Goal: Task Accomplishment & Management: Manage account settings

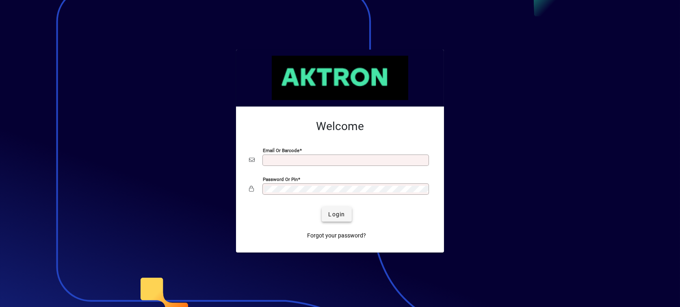
type input "**********"
click at [332, 210] on span "Login" at bounding box center [336, 214] width 17 height 9
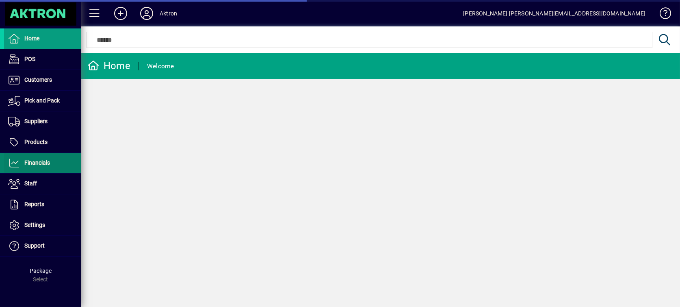
click at [54, 161] on span at bounding box center [42, 162] width 77 height 19
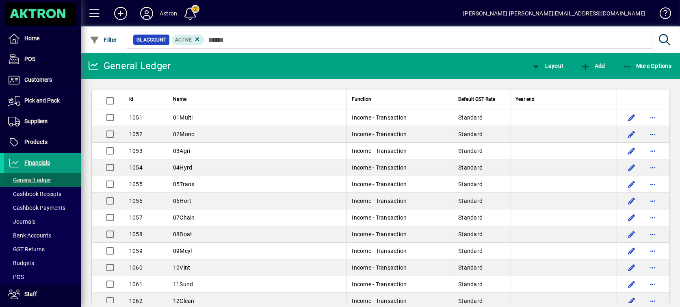
click at [30, 178] on span "General Ledger" at bounding box center [29, 180] width 43 height 6
click at [192, 95] on div "Name" at bounding box center [257, 99] width 168 height 9
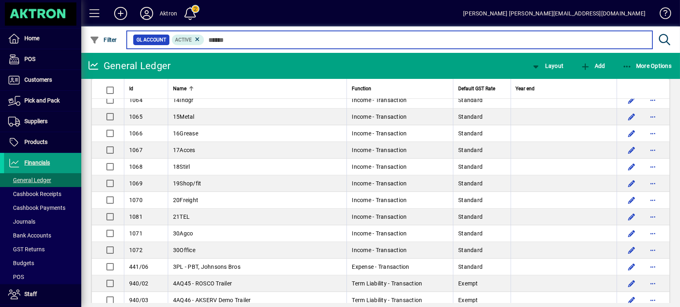
scroll to position [270, 0]
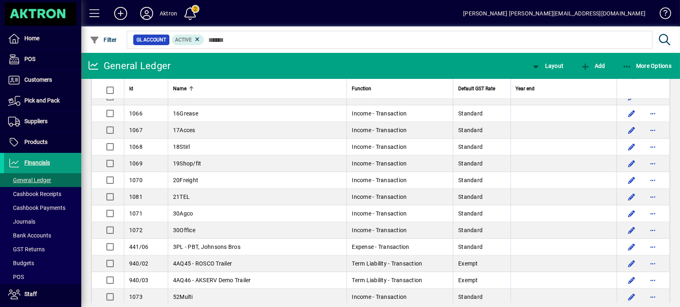
click at [187, 89] on div "Name" at bounding box center [257, 88] width 168 height 9
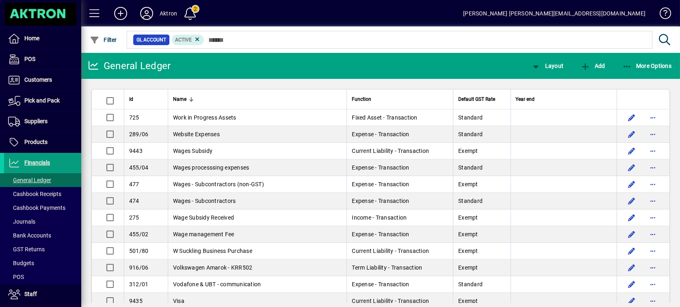
click at [192, 98] on div at bounding box center [191, 99] width 5 height 5
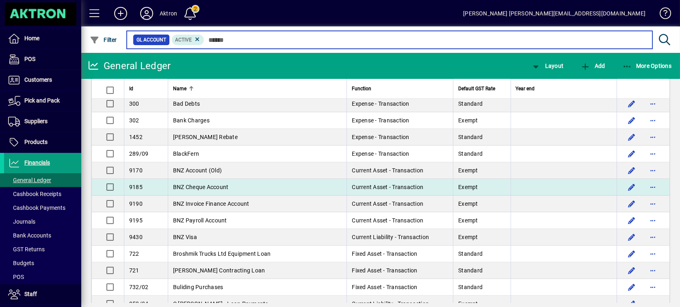
scroll to position [1037, 0]
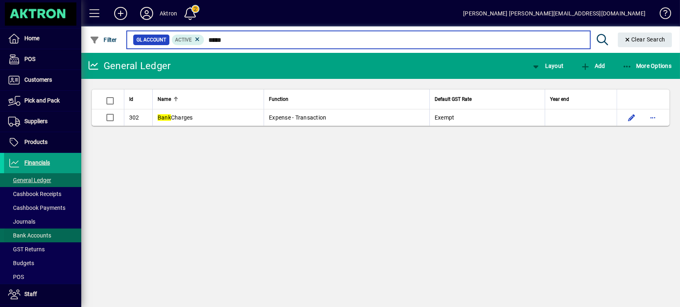
type input "****"
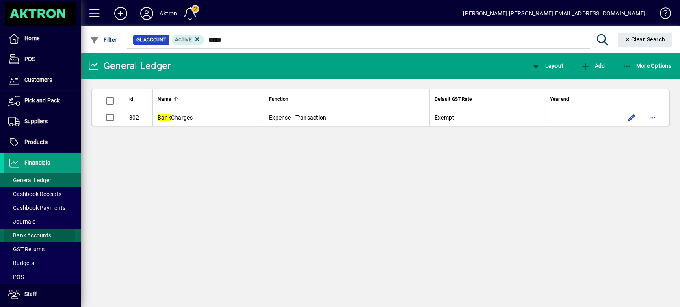
click at [35, 236] on span "Bank Accounts" at bounding box center [29, 235] width 43 height 6
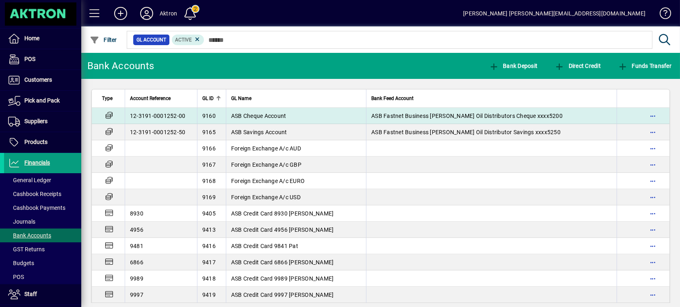
click at [162, 117] on td "12-3191-0001252-00" at bounding box center [161, 116] width 72 height 16
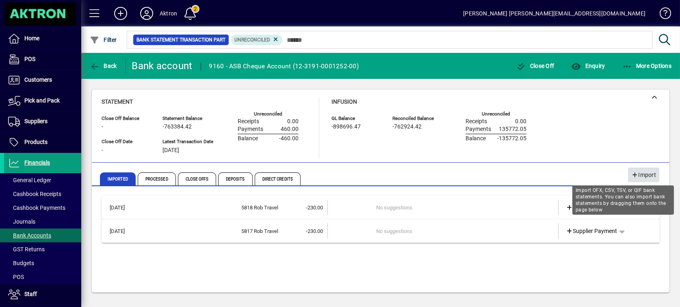
click at [633, 171] on span "Import" at bounding box center [643, 174] width 25 height 13
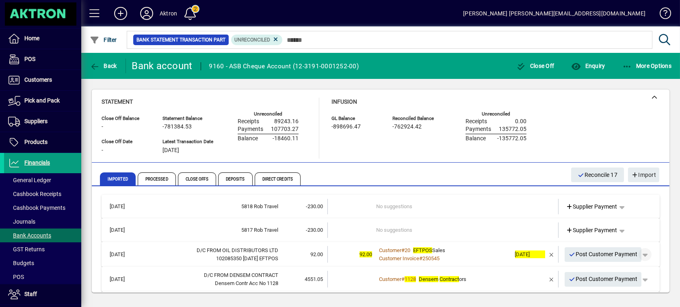
click at [641, 255] on span "button" at bounding box center [644, 253] width 19 height 19
click at [641, 255] on div at bounding box center [340, 153] width 680 height 307
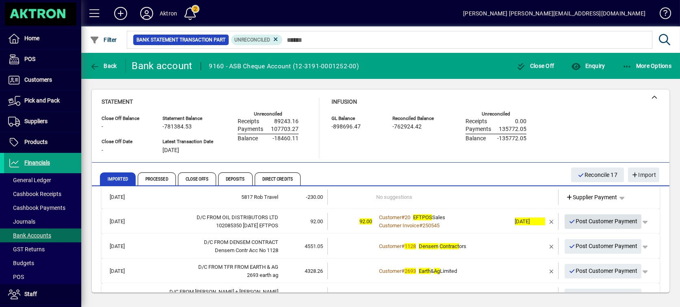
scroll to position [45, 0]
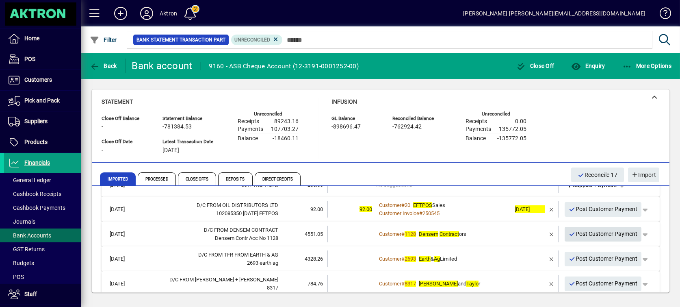
click at [585, 232] on span "Post Customer Payment" at bounding box center [602, 233] width 69 height 13
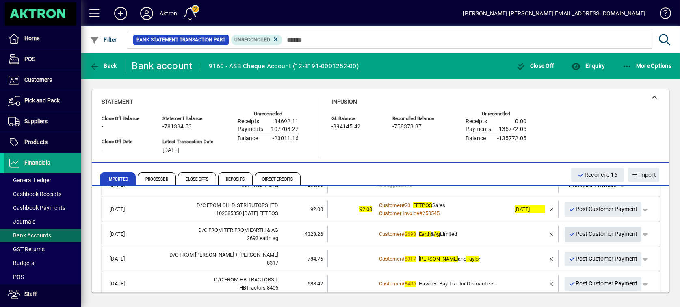
click at [585, 232] on span "Post Customer Payment" at bounding box center [602, 233] width 69 height 13
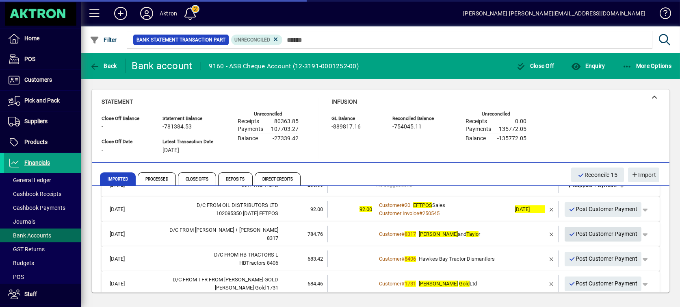
click at [585, 232] on span "Post Customer Payment" at bounding box center [602, 233] width 69 height 13
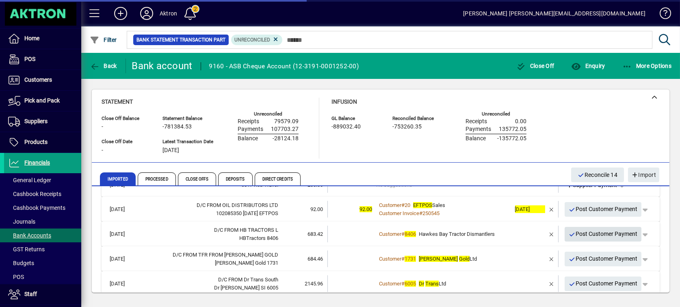
click at [585, 232] on span "Post Customer Payment" at bounding box center [602, 233] width 69 height 13
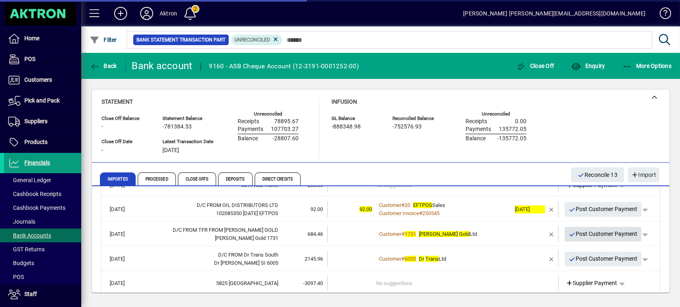
click at [585, 232] on span "Post Customer Payment" at bounding box center [602, 233] width 69 height 13
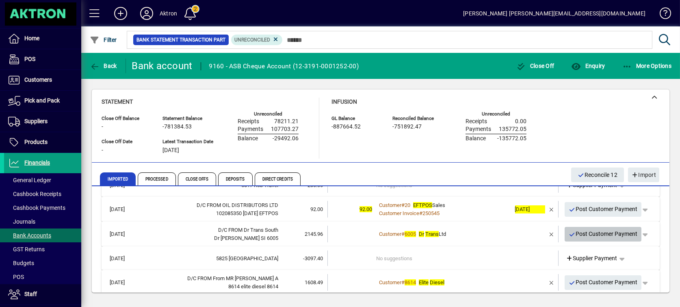
click at [585, 238] on span "Post Customer Payment" at bounding box center [602, 233] width 69 height 13
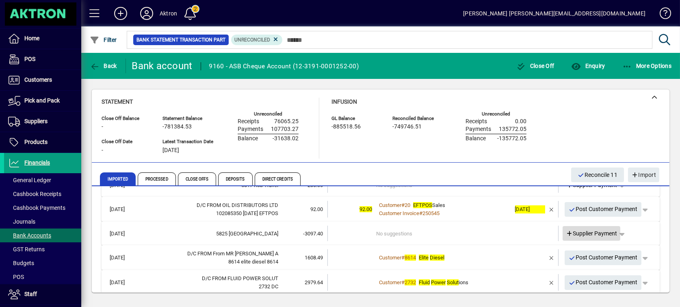
click at [566, 231] on icon at bounding box center [569, 234] width 7 height 6
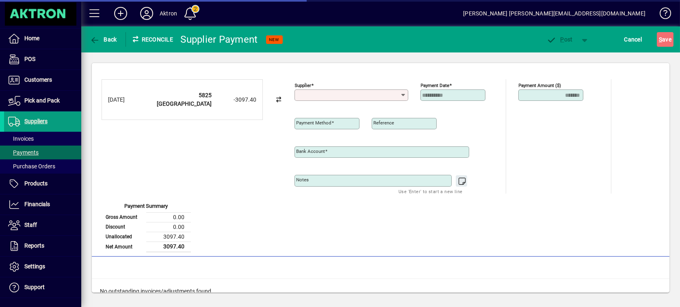
type input "**********"
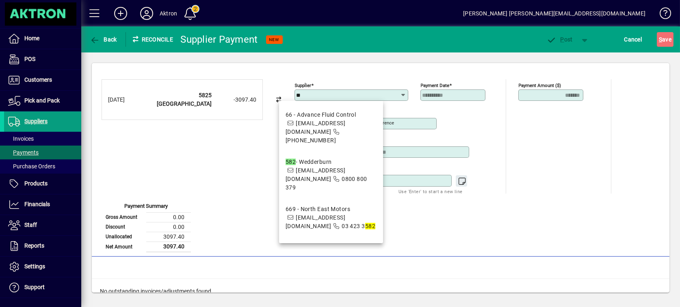
type input "*"
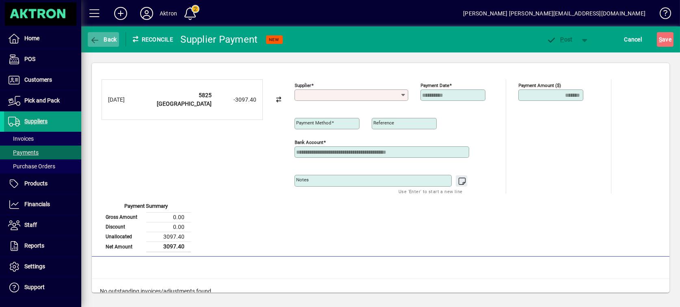
click at [99, 45] on span "button" at bounding box center [103, 39] width 31 height 19
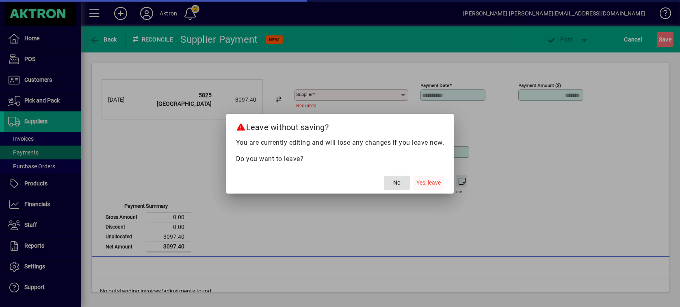
click at [423, 188] on span "button" at bounding box center [428, 182] width 31 height 19
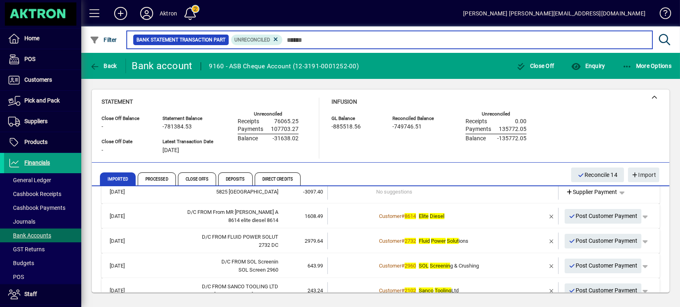
scroll to position [90, 0]
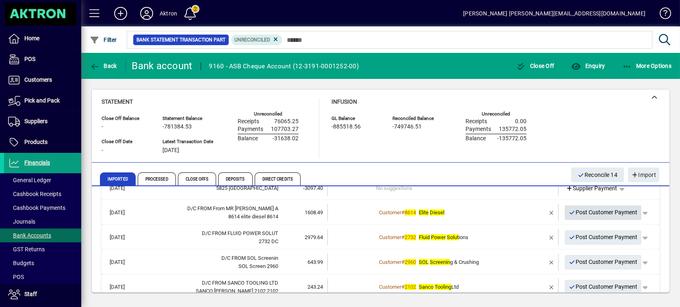
click at [600, 214] on span "Post Customer Payment" at bounding box center [602, 211] width 69 height 13
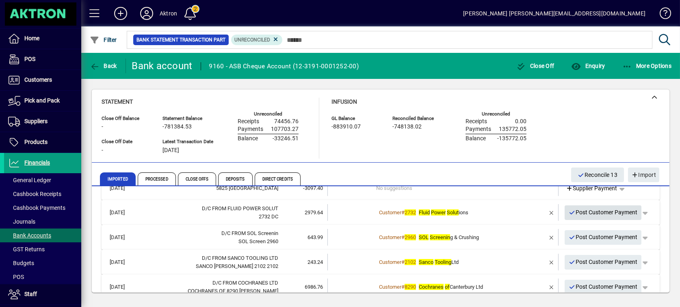
click at [600, 213] on span "Post Customer Payment" at bounding box center [602, 211] width 69 height 13
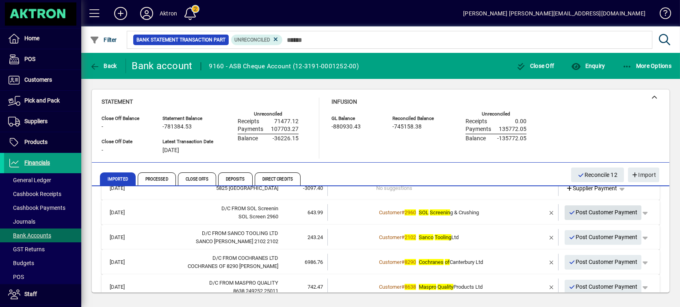
click at [598, 214] on span "Post Customer Payment" at bounding box center [602, 211] width 69 height 13
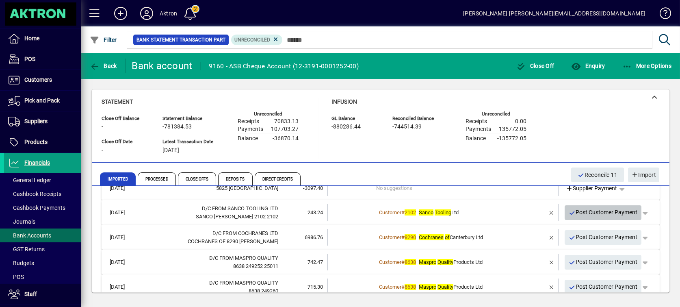
click at [599, 212] on span "Post Customer Payment" at bounding box center [602, 211] width 69 height 13
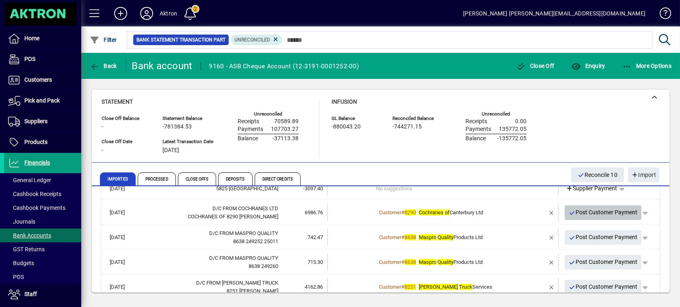
click at [603, 214] on span "Post Customer Payment" at bounding box center [602, 211] width 69 height 13
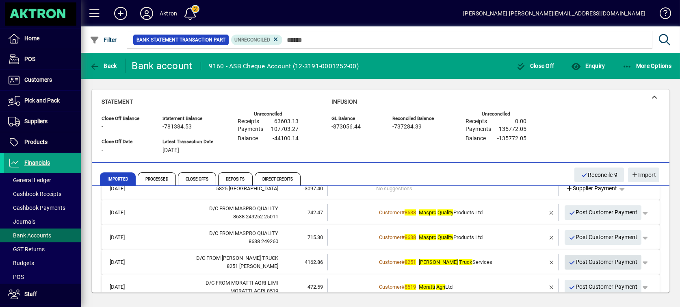
click at [589, 263] on span "Post Customer Payment" at bounding box center [602, 261] width 69 height 13
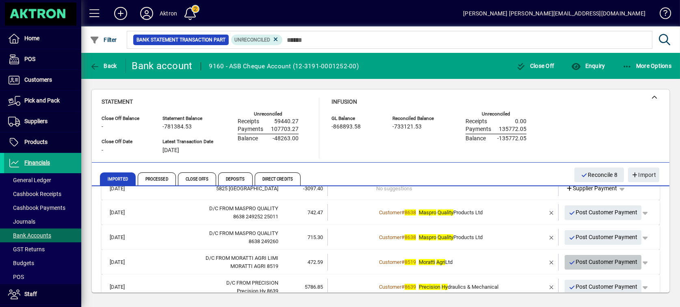
click at [597, 264] on span "Post Customer Payment" at bounding box center [602, 261] width 69 height 13
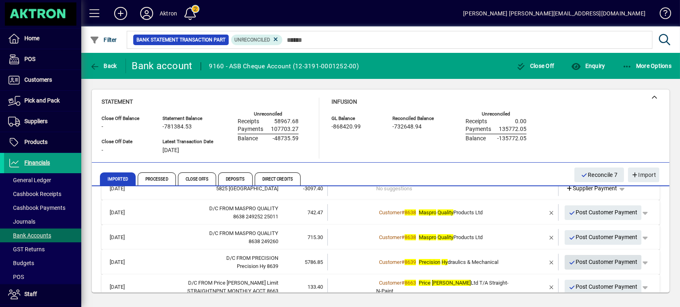
click at [597, 264] on span "Post Customer Payment" at bounding box center [602, 261] width 69 height 13
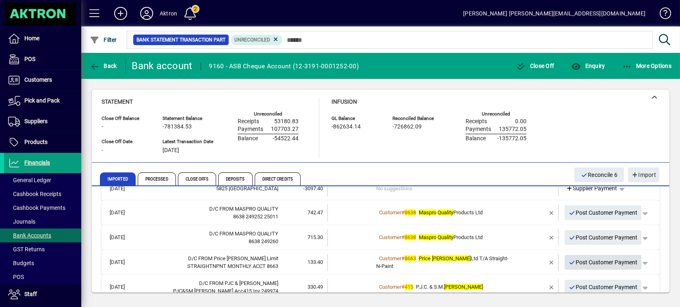
click at [601, 266] on span "Post Customer Payment" at bounding box center [602, 261] width 69 height 13
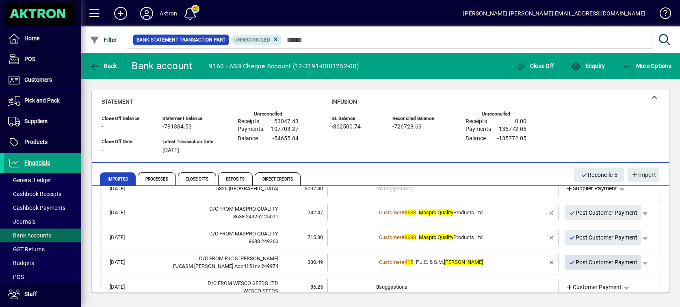
click at [602, 261] on span "Post Customer Payment" at bounding box center [602, 261] width 69 height 13
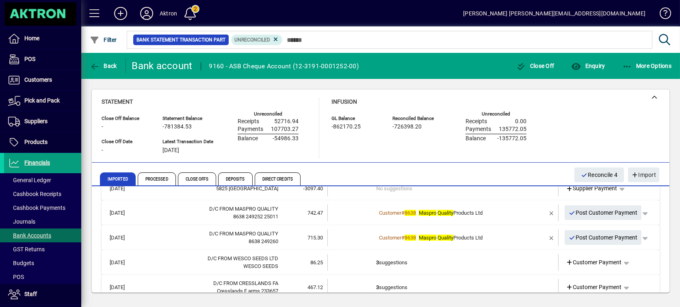
click at [377, 259] on td "3 suggestions" at bounding box center [443, 262] width 135 height 17
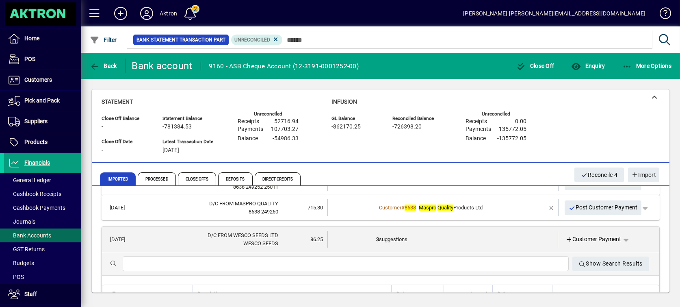
scroll to position [135, 0]
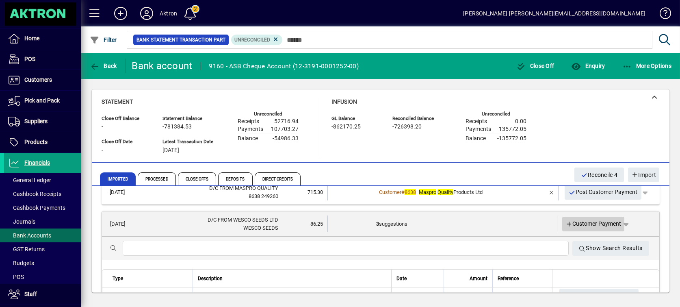
click at [565, 222] on icon at bounding box center [568, 224] width 7 height 6
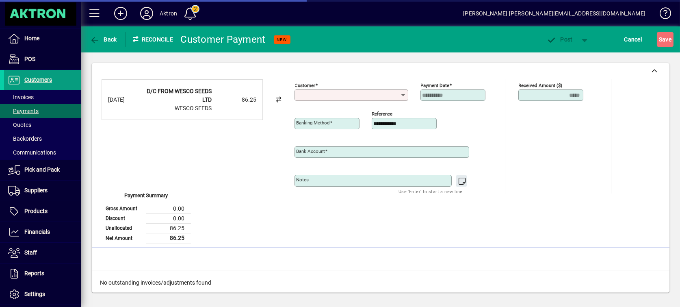
type input "**********"
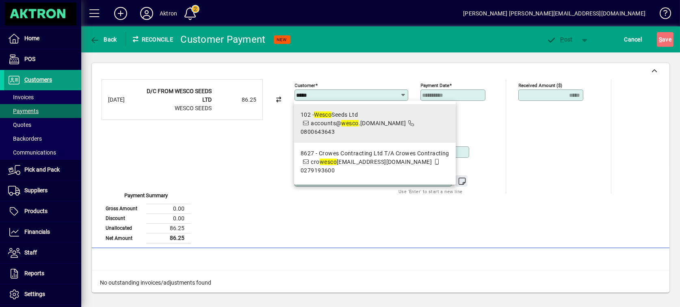
click at [350, 123] on em "wesco" at bounding box center [349, 123] width 17 height 6
type input "**********"
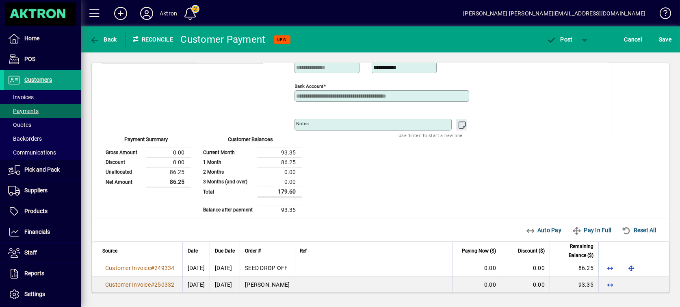
scroll to position [62, 0]
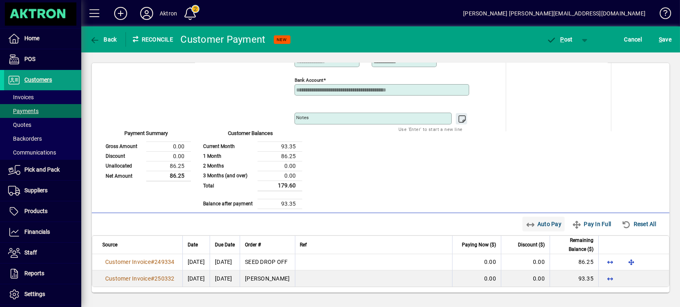
click at [534, 220] on span "Auto Pay" at bounding box center [543, 223] width 36 height 13
click at [95, 43] on span "button" at bounding box center [103, 39] width 31 height 19
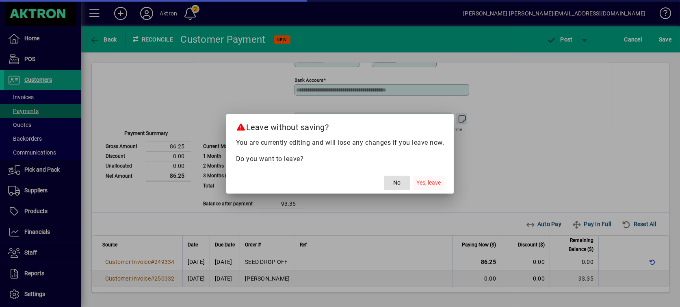
click at [439, 178] on span "Yes, leave" at bounding box center [428, 182] width 24 height 9
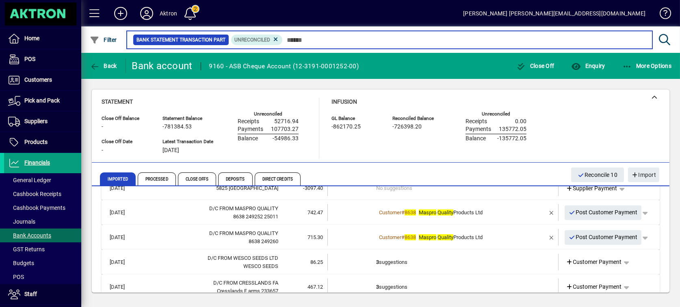
scroll to position [135, 0]
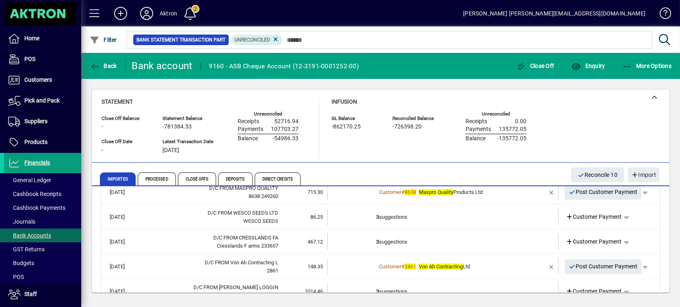
click at [383, 219] on td "3 suggestions" at bounding box center [443, 216] width 135 height 17
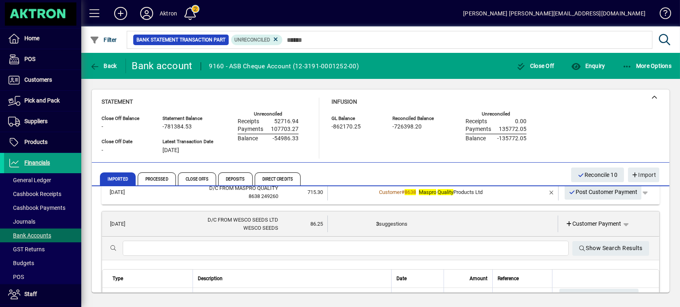
scroll to position [180, 0]
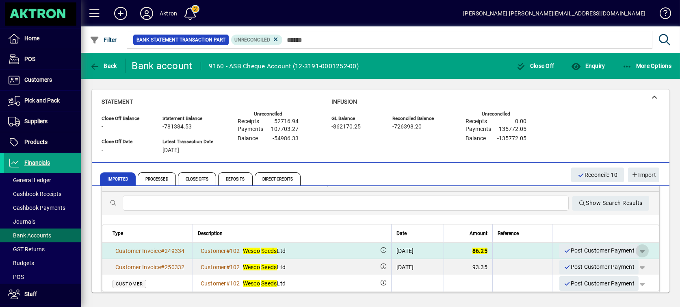
click at [637, 249] on span "button" at bounding box center [641, 250] width 19 height 19
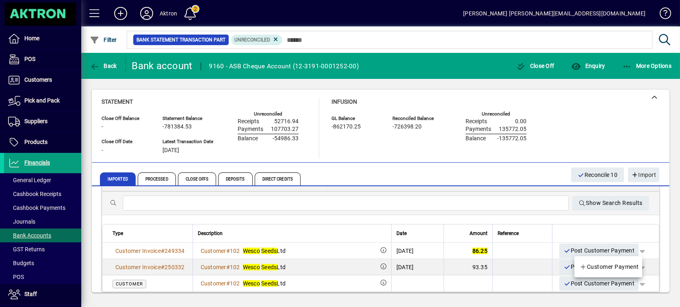
click at [584, 250] on div at bounding box center [340, 153] width 680 height 307
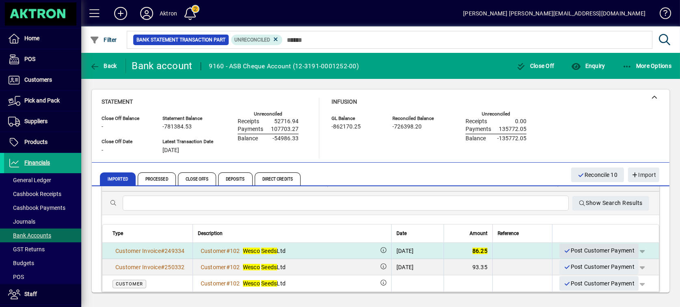
click at [584, 250] on span "Post Customer Payment" at bounding box center [598, 250] width 71 height 13
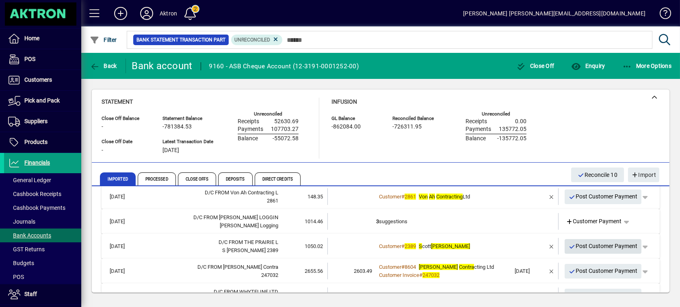
click at [591, 244] on span "Post Customer Payment" at bounding box center [602, 245] width 69 height 13
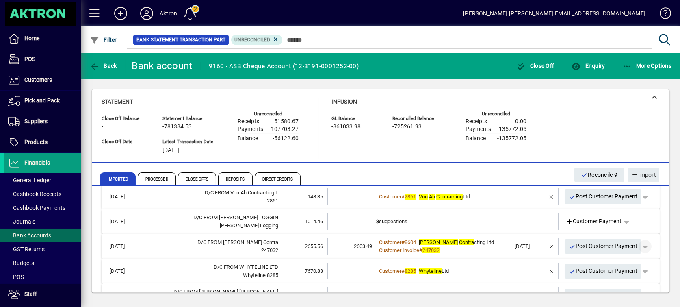
click at [637, 247] on span "button" at bounding box center [644, 245] width 19 height 19
click at [637, 247] on div at bounding box center [340, 153] width 680 height 307
click at [336, 247] on td "2603.49" at bounding box center [351, 246] width 49 height 17
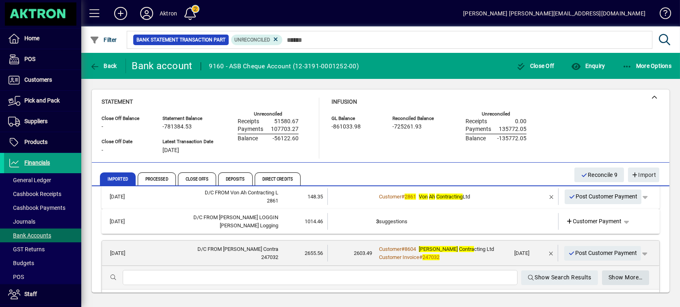
click at [624, 275] on span "Show More…" at bounding box center [625, 276] width 34 height 13
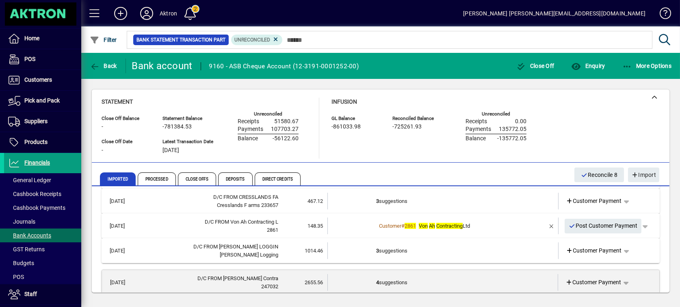
scroll to position [135, 0]
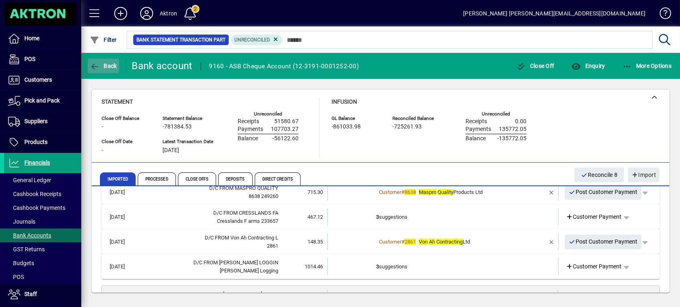
click at [100, 71] on span "button" at bounding box center [103, 65] width 31 height 19
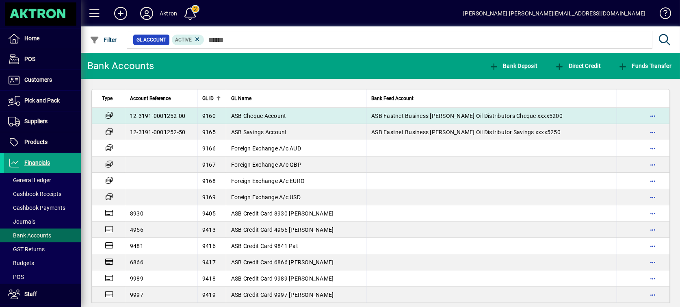
click at [160, 114] on td "12-3191-0001252-00" at bounding box center [161, 116] width 72 height 16
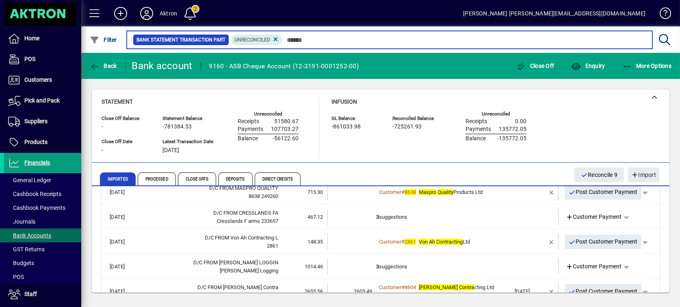
scroll to position [180, 0]
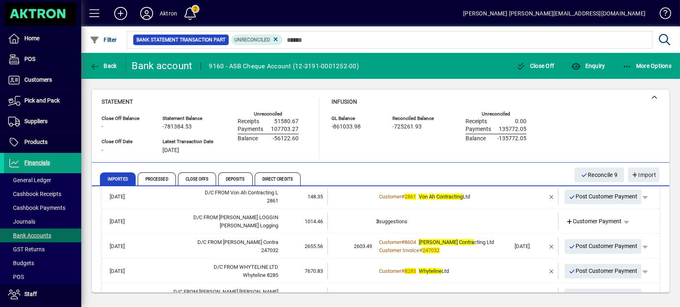
click at [329, 250] on td "2603.49" at bounding box center [351, 246] width 49 height 17
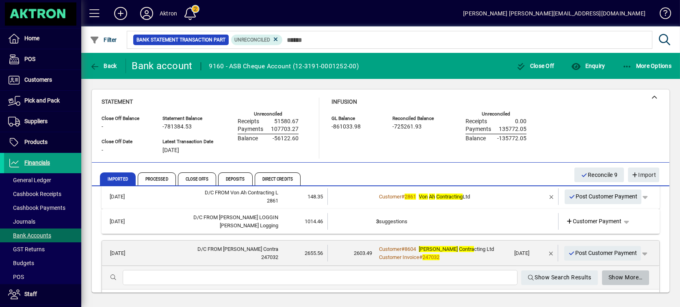
click at [608, 274] on span "Show More…" at bounding box center [625, 276] width 34 height 13
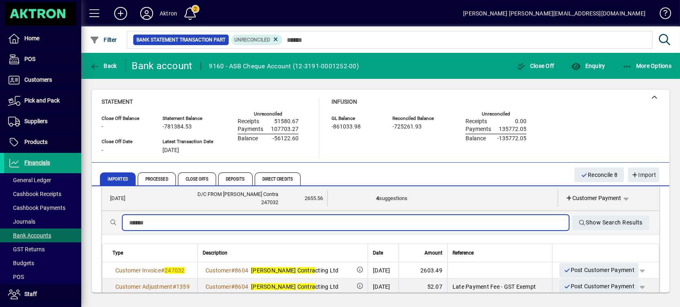
scroll to position [225, 0]
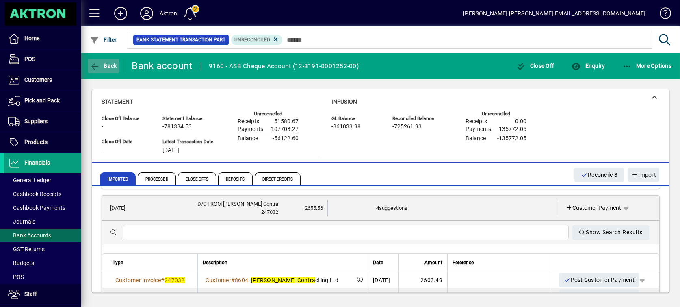
click at [94, 66] on icon "button" at bounding box center [95, 67] width 10 height 8
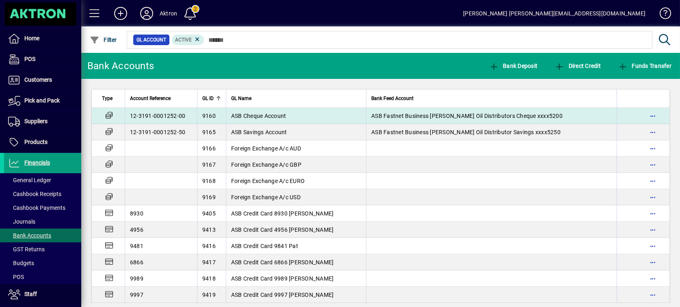
click at [441, 113] on span "ASB Fastnet Business Lisa McNeillC Oil Distributors Cheque xxxx5200" at bounding box center [466, 115] width 191 height 6
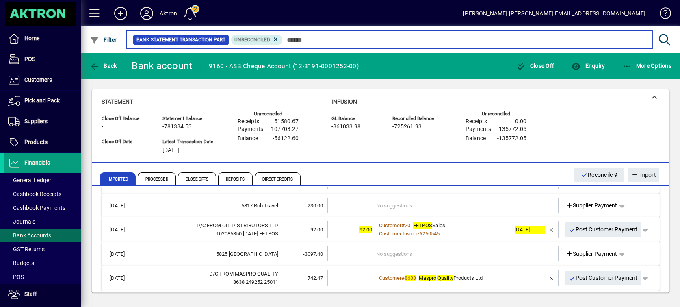
scroll to position [45, 0]
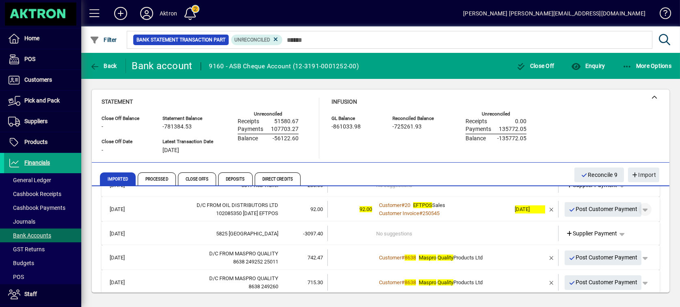
click at [637, 207] on span "button" at bounding box center [644, 208] width 19 height 19
click at [564, 117] on div at bounding box center [340, 153] width 680 height 307
click at [432, 207] on span "EFTPOS Sales" at bounding box center [429, 205] width 32 height 6
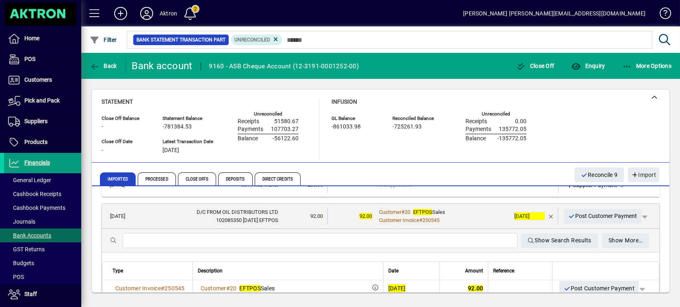
click at [407, 237] on input "text" at bounding box center [320, 240] width 382 height 10
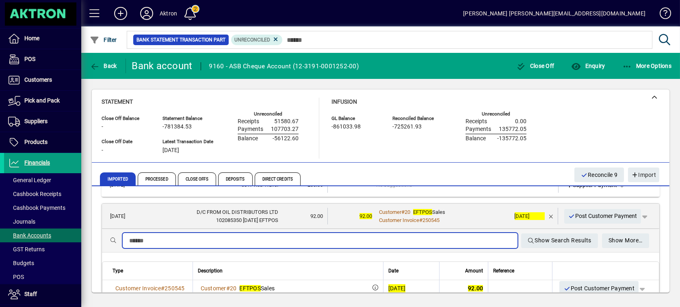
click at [407, 237] on input "text" at bounding box center [320, 240] width 382 height 10
click at [428, 242] on input "text" at bounding box center [320, 240] width 382 height 10
click at [608, 127] on div "Statement Close Off Balance - Close Off Date - Statement Balance -781384.53 Lat…" at bounding box center [380, 127] width 558 height 61
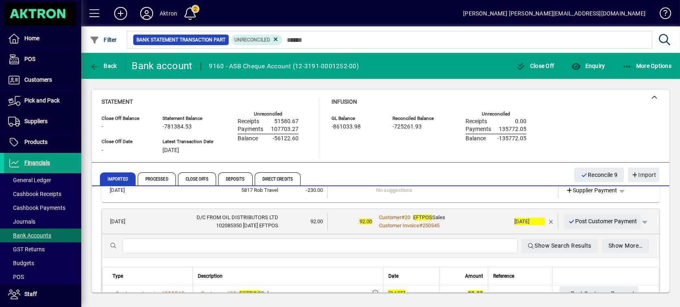
scroll to position [0, 0]
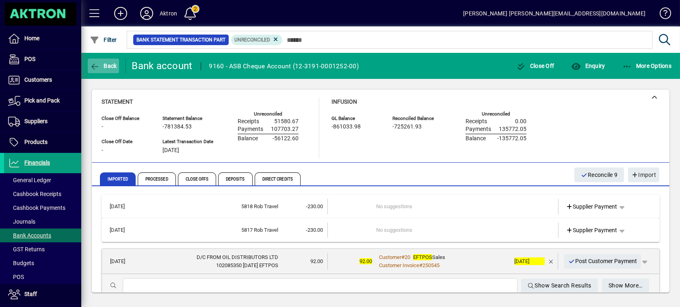
click at [96, 74] on span "button" at bounding box center [103, 65] width 31 height 19
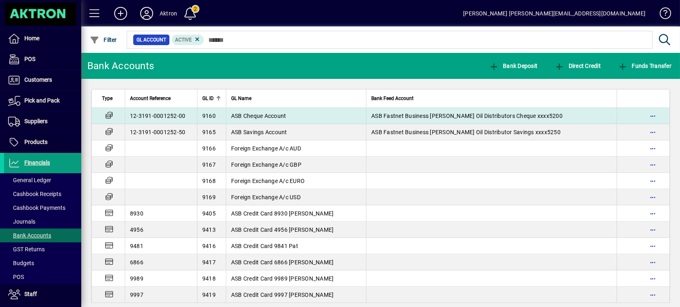
click at [309, 114] on td "ASB Cheque Account" at bounding box center [296, 116] width 140 height 16
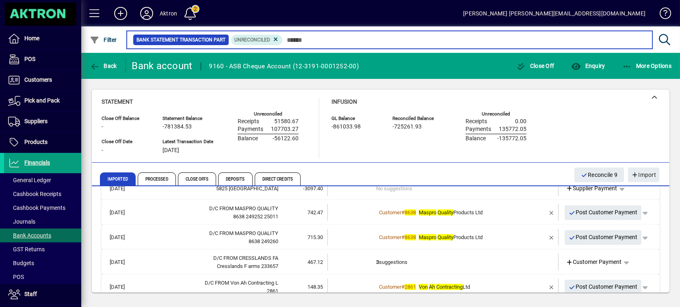
scroll to position [135, 0]
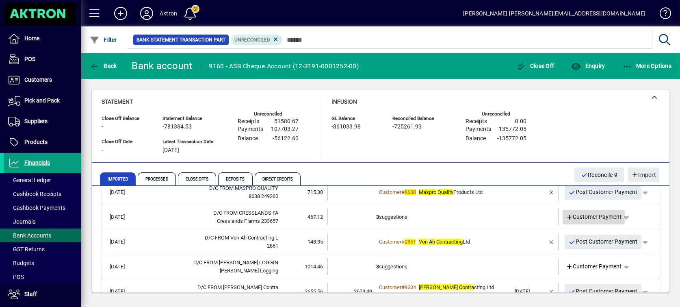
click at [566, 215] on icon at bounding box center [569, 217] width 7 height 6
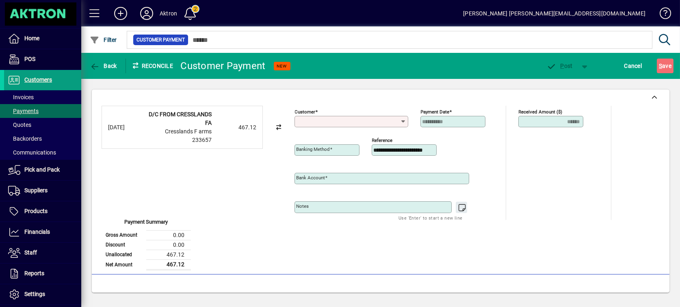
type input "**********"
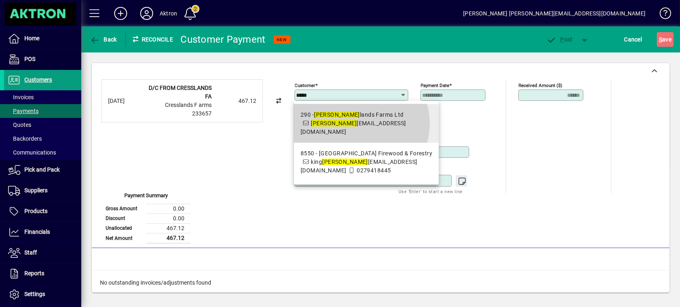
click at [359, 123] on span "cress landscontracting@gmail.com" at bounding box center [353, 127] width 106 height 15
type input "**********"
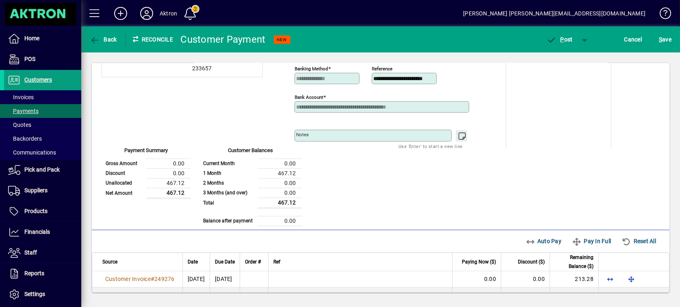
scroll to position [62, 0]
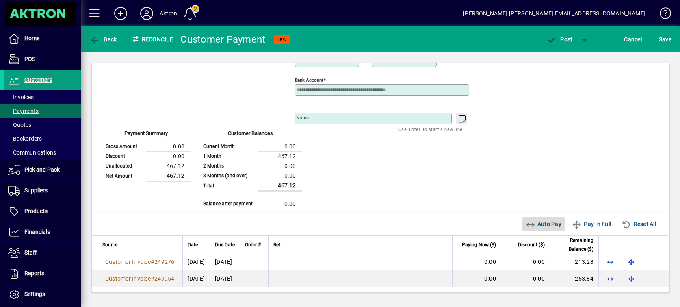
click at [525, 222] on icon "button" at bounding box center [530, 224] width 10 height 8
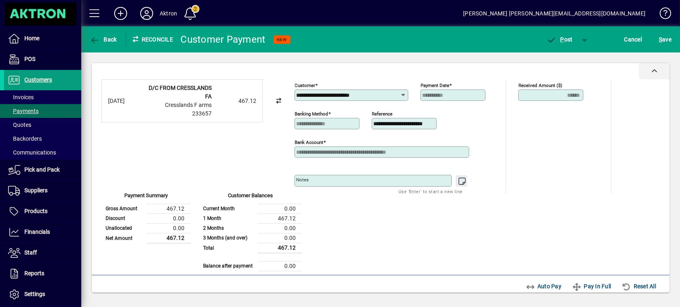
scroll to position [0, 0]
click at [583, 38] on span "button" at bounding box center [584, 39] width 19 height 19
click at [561, 39] on div at bounding box center [340, 153] width 680 height 307
click at [561, 39] on span "P" at bounding box center [562, 39] width 4 height 6
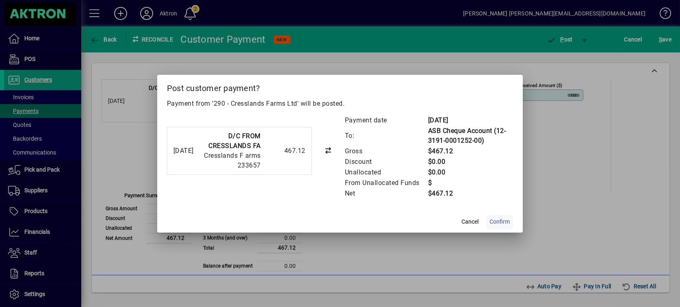
click at [497, 218] on span "Confirm" at bounding box center [499, 221] width 20 height 9
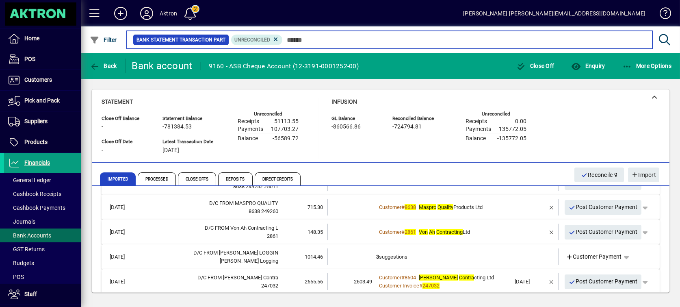
scroll to position [135, 0]
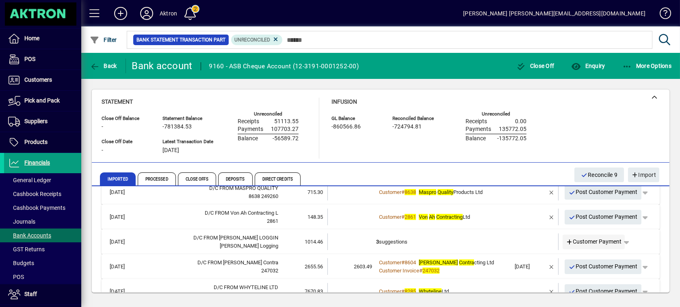
click at [566, 239] on icon at bounding box center [569, 242] width 7 height 6
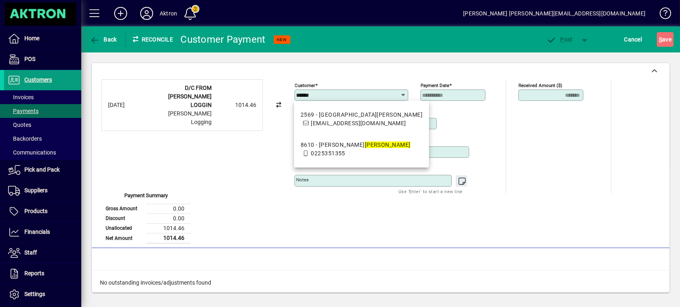
click at [317, 93] on input "******" at bounding box center [348, 95] width 104 height 6
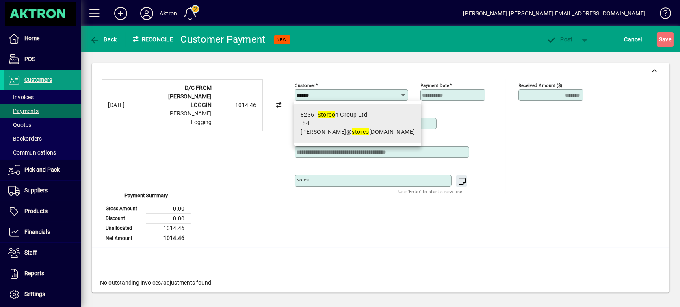
click at [348, 128] on span "ross@ storco n.co.nz" at bounding box center [357, 131] width 114 height 6
type input "**********"
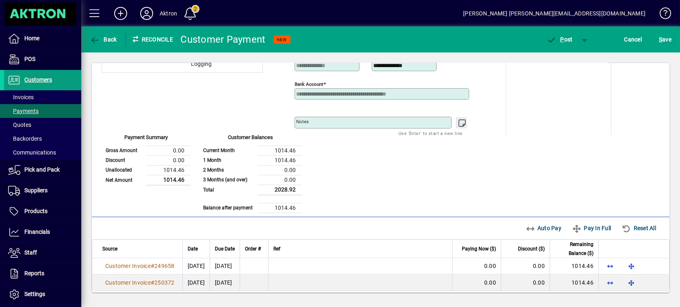
scroll to position [62, 0]
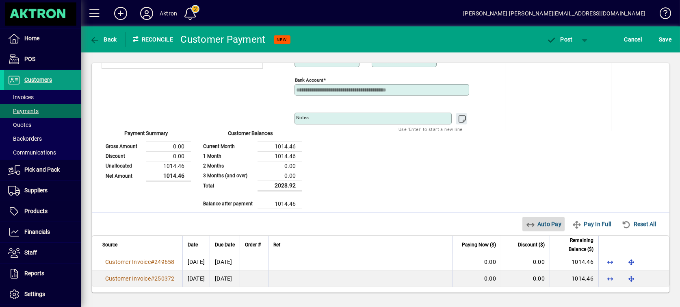
click at [534, 224] on span "Auto Pay" at bounding box center [543, 223] width 36 height 13
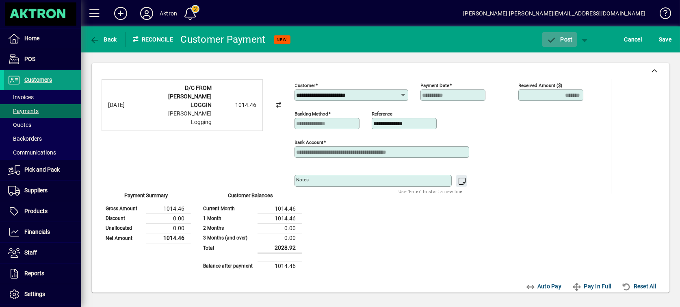
click at [563, 38] on span "P" at bounding box center [562, 39] width 4 height 6
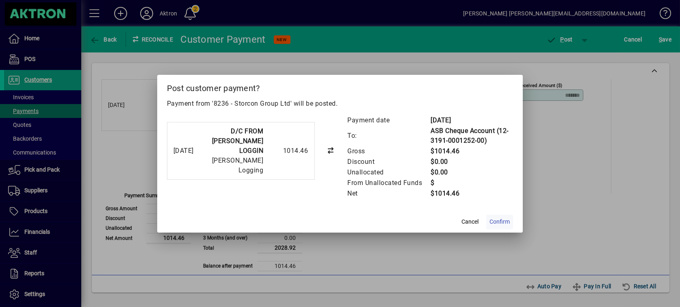
click at [493, 221] on span "Confirm" at bounding box center [499, 221] width 20 height 9
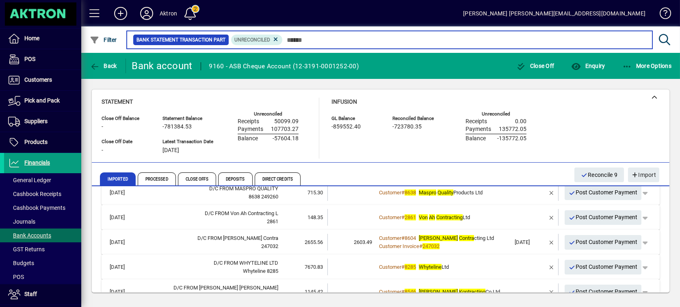
scroll to position [135, 0]
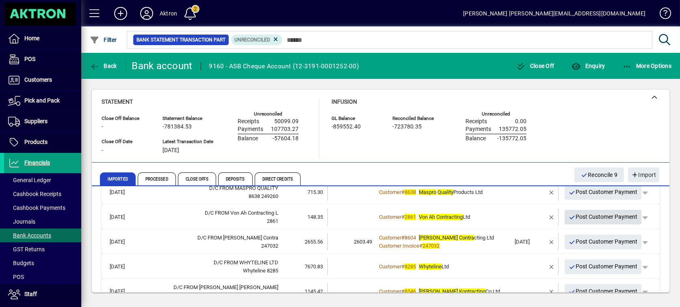
click at [583, 220] on span "Post Customer Payment" at bounding box center [602, 216] width 69 height 13
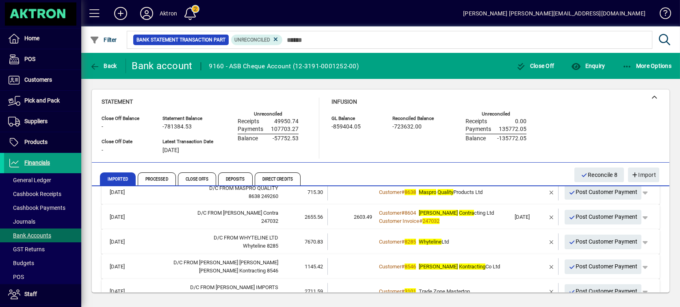
click at [358, 218] on span "2603.49" at bounding box center [363, 217] width 18 height 6
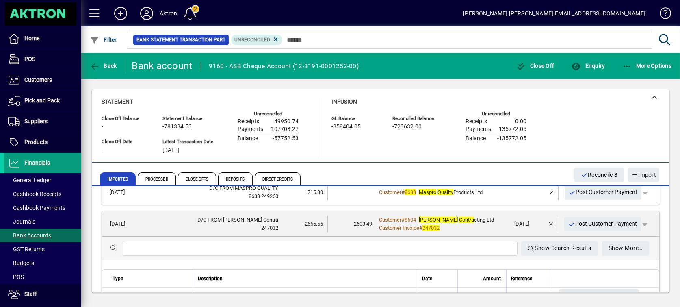
click at [344, 250] on input "text" at bounding box center [320, 248] width 382 height 10
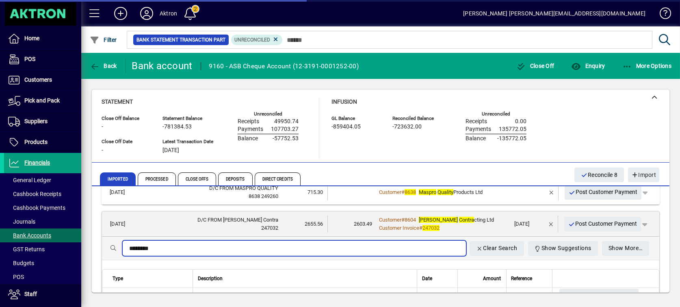
type input "********"
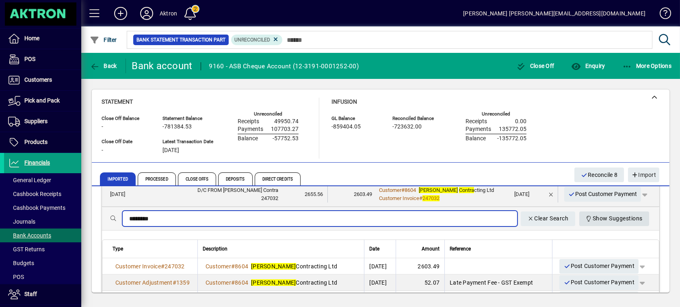
scroll to position [180, 0]
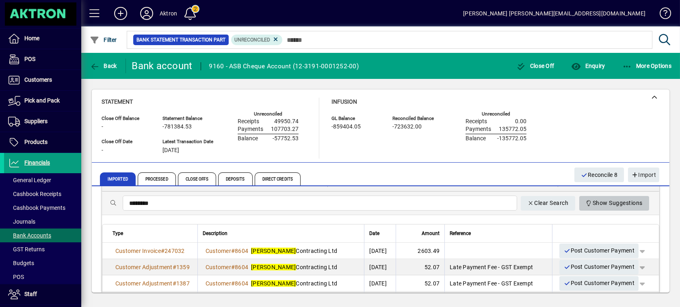
click at [611, 203] on span "Show Suggestions" at bounding box center [613, 202] width 57 height 13
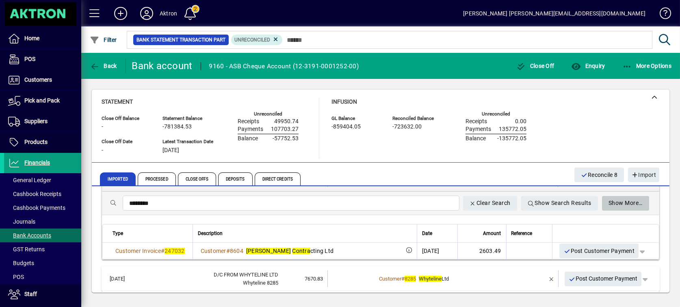
click at [621, 203] on span "Show More…" at bounding box center [625, 202] width 34 height 13
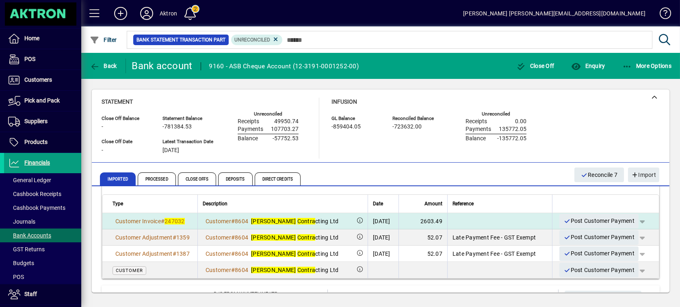
scroll to position [225, 0]
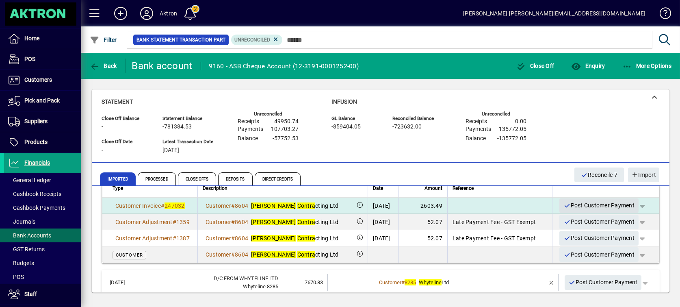
click at [594, 205] on span "Post Customer Payment" at bounding box center [598, 205] width 71 height 13
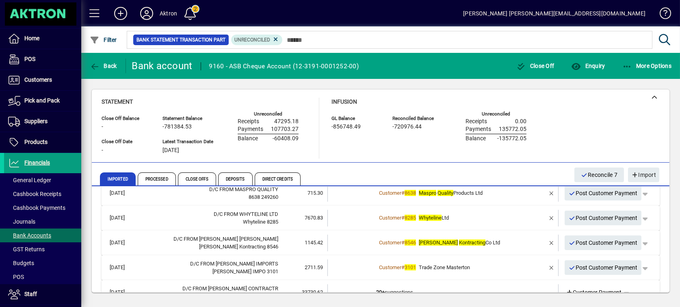
scroll to position [225, 0]
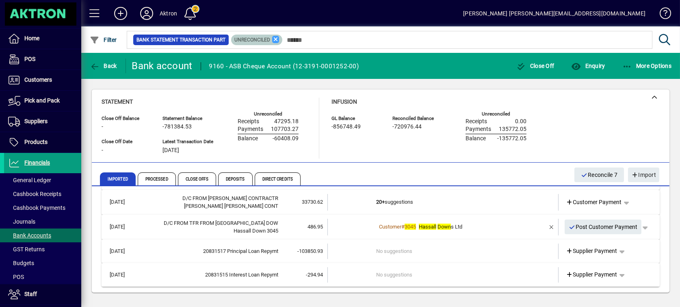
click at [272, 39] on icon at bounding box center [275, 39] width 7 height 7
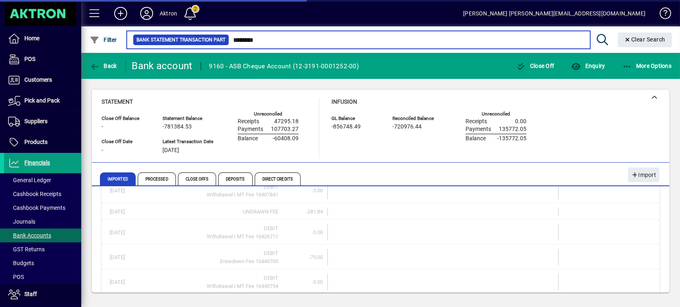
type input "********"
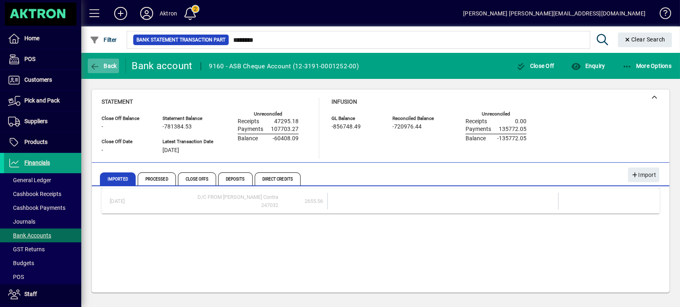
click at [99, 63] on icon "button" at bounding box center [95, 67] width 10 height 8
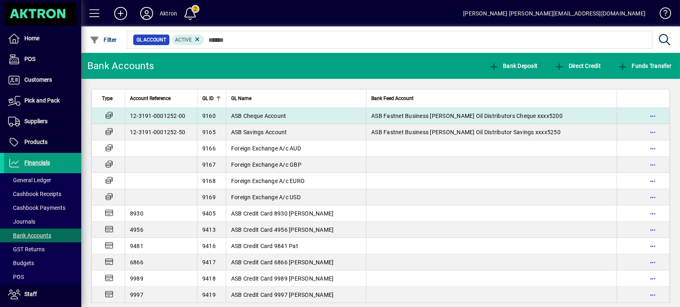
click at [373, 113] on span "ASB Fastnet Business Lisa McNeillC Oil Distributors Cheque xxxx5200" at bounding box center [466, 115] width 191 height 6
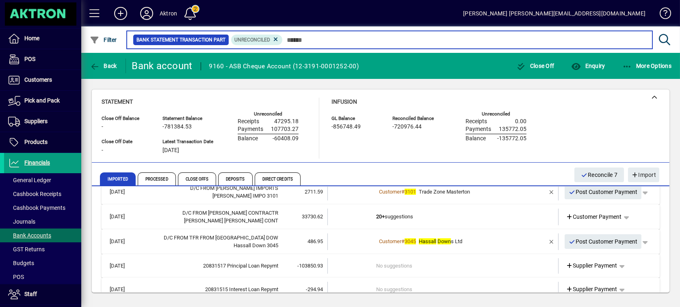
scroll to position [225, 0]
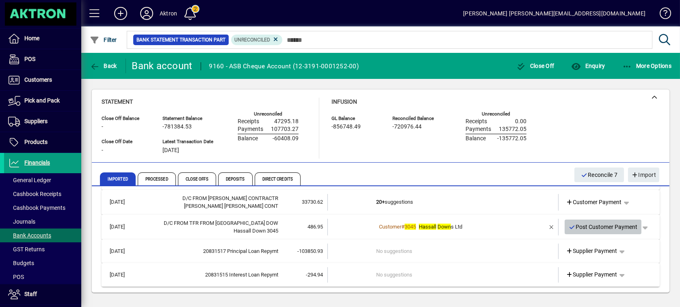
click at [611, 221] on span "Post Customer Payment" at bounding box center [602, 226] width 69 height 13
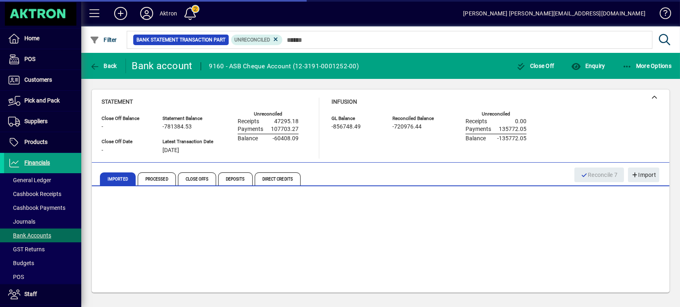
scroll to position [200, 0]
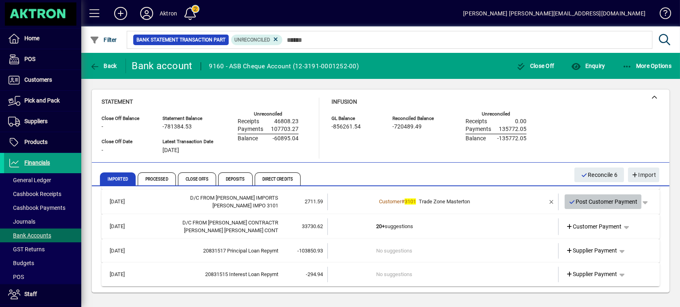
click at [603, 205] on span "Post Customer Payment" at bounding box center [602, 201] width 69 height 13
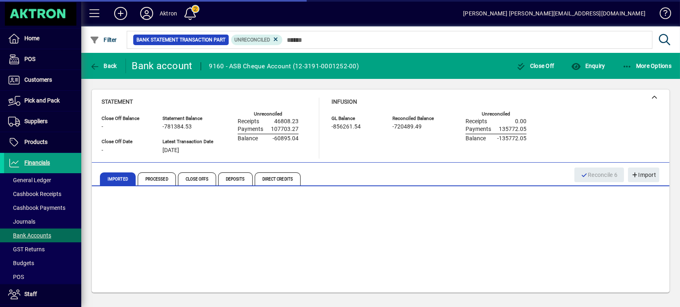
scroll to position [175, 0]
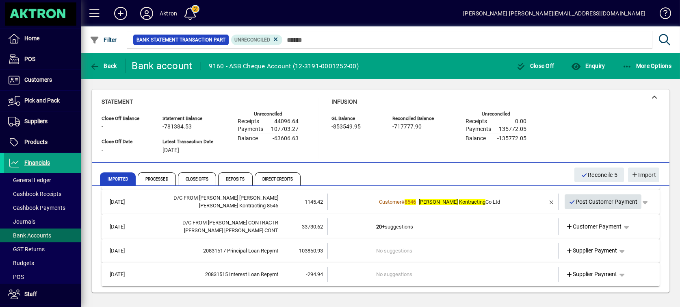
click at [596, 200] on span "Post Customer Payment" at bounding box center [602, 201] width 69 height 13
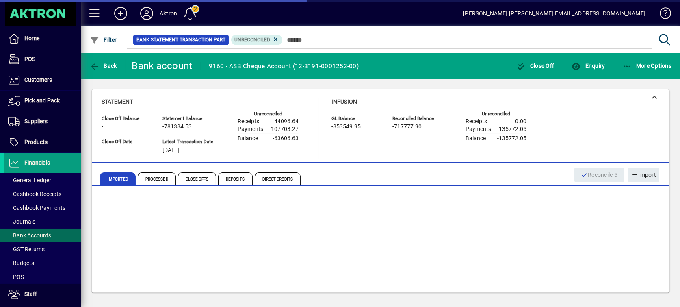
scroll to position [151, 0]
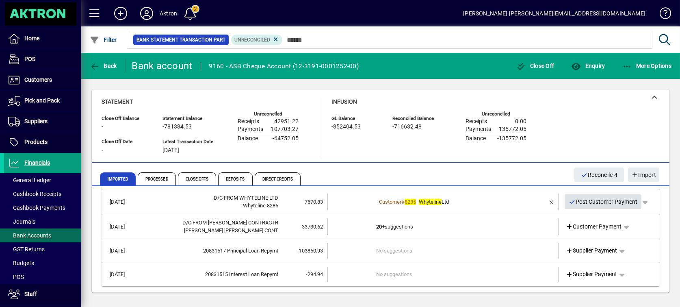
click at [595, 203] on span "Post Customer Payment" at bounding box center [602, 201] width 69 height 13
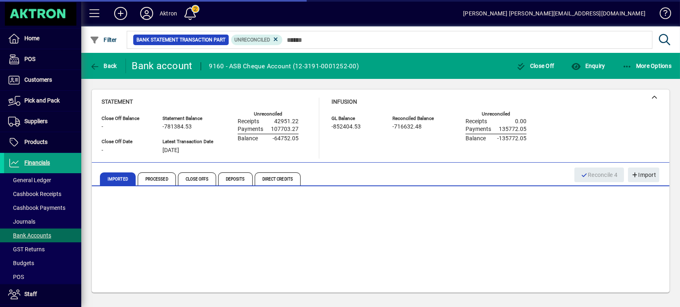
scroll to position [126, 0]
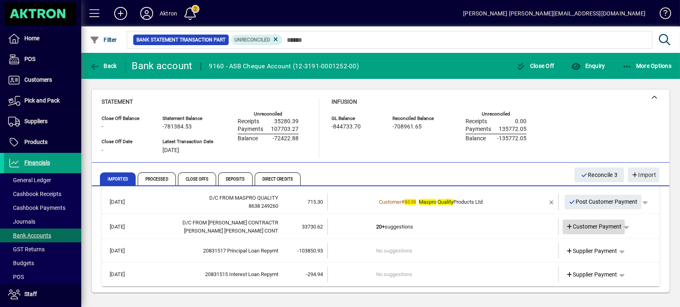
click at [566, 227] on icon at bounding box center [569, 227] width 7 height 6
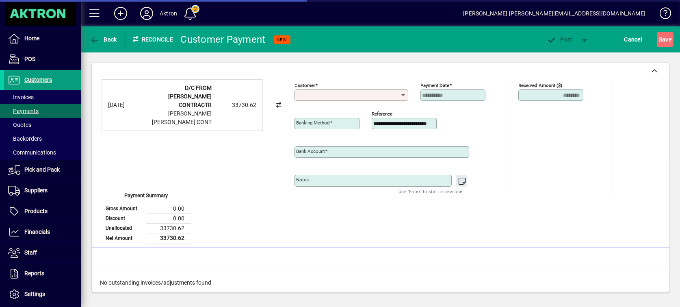
type input "**********"
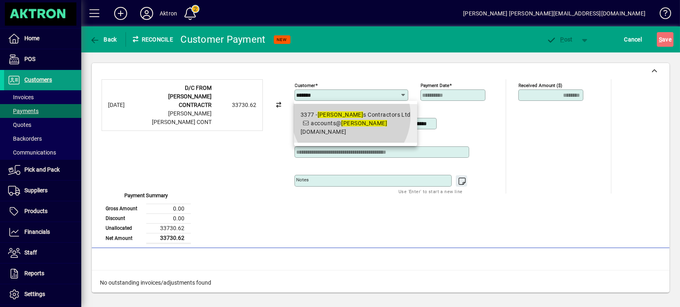
click at [351, 115] on div "3377 - Goodman s Contractors Ltd" at bounding box center [355, 114] width 110 height 9
type input "**********"
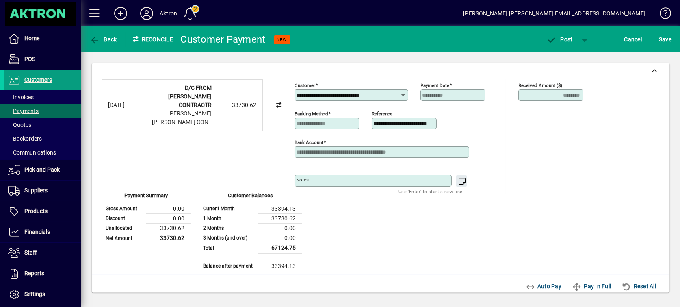
click at [656, 32] on button "S ave" at bounding box center [664, 39] width 17 height 15
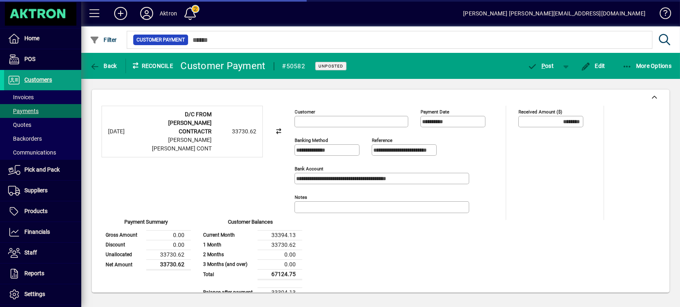
type input "**********"
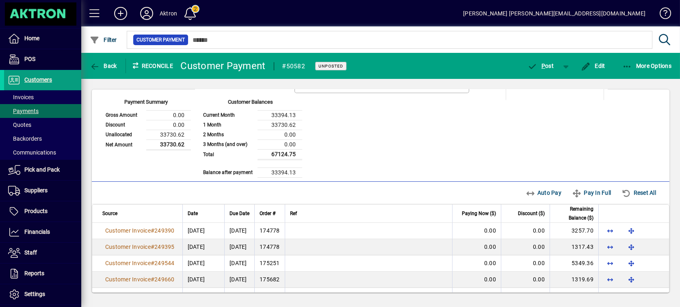
scroll to position [135, 0]
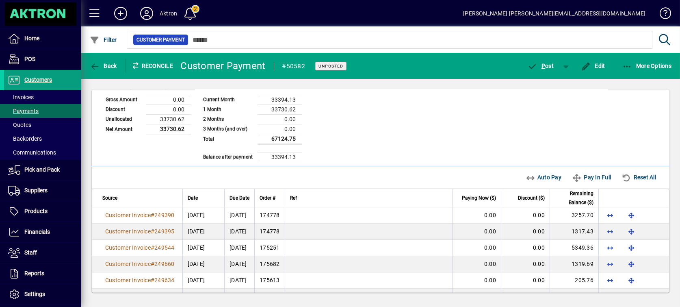
click at [534, 175] on div "Auto Pay Pay In Full Reset All" at bounding box center [592, 177] width 141 height 15
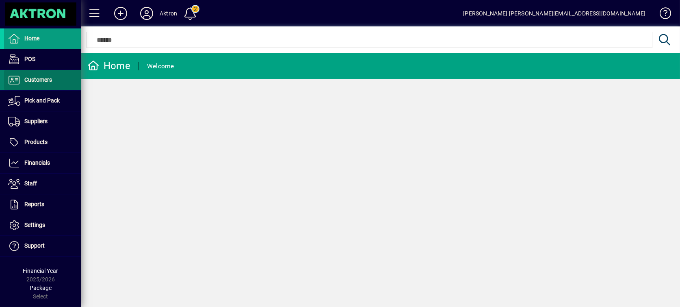
click at [44, 82] on span "Customers" at bounding box center [38, 79] width 28 height 6
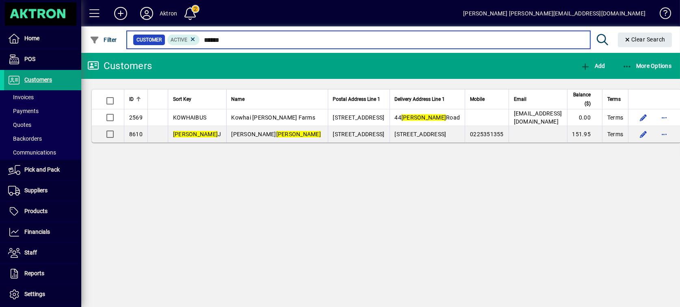
click at [233, 39] on input "******" at bounding box center [391, 39] width 383 height 11
type input "*"
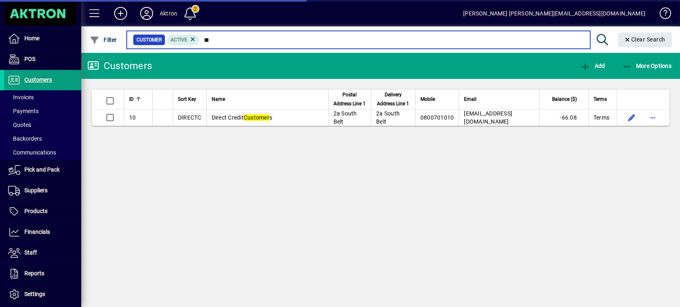
type input "*"
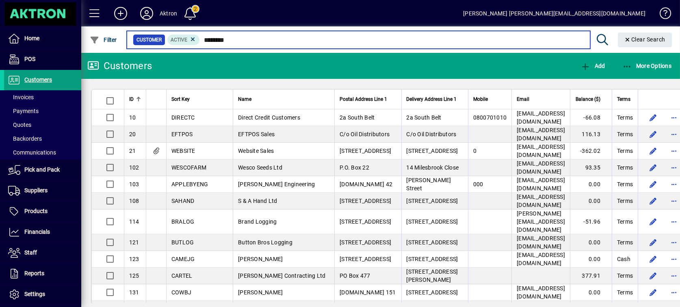
type input "********"
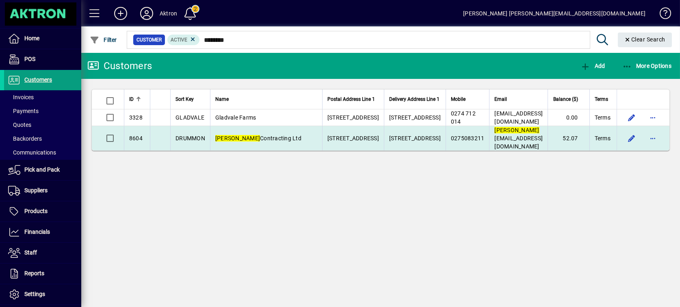
click at [132, 141] on span "8604" at bounding box center [135, 138] width 13 height 6
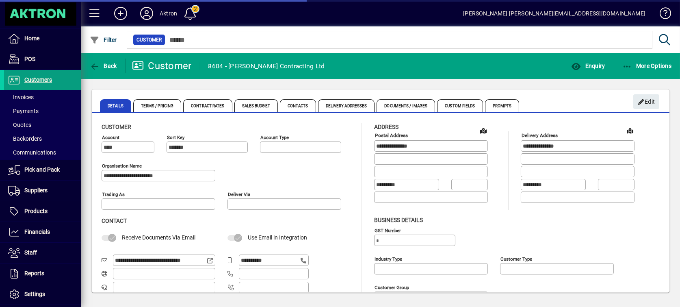
type input "**********"
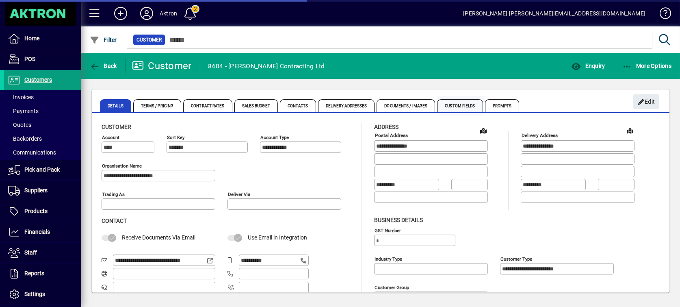
type input "**********"
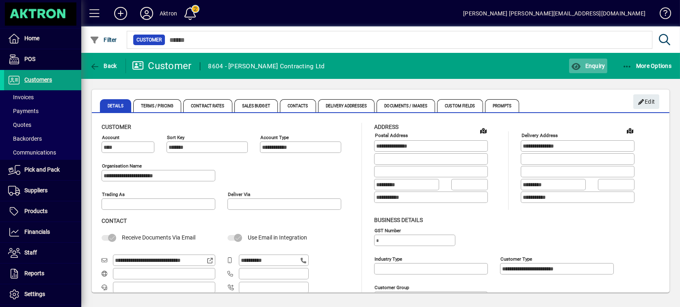
click at [594, 63] on span "Enquiry" at bounding box center [588, 66] width 34 height 6
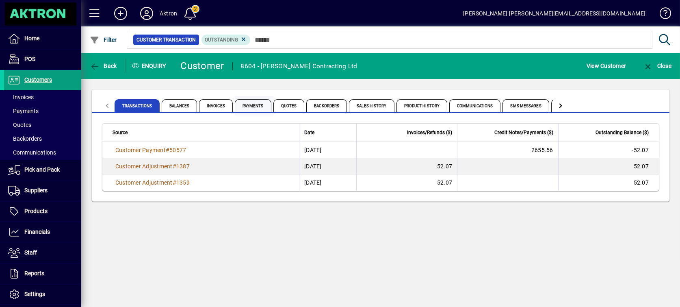
click at [257, 106] on span "Payments" at bounding box center [253, 105] width 37 height 13
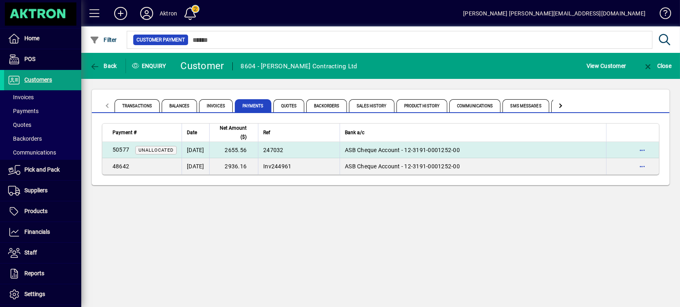
click at [371, 150] on span "ASB Cheque Account - 12-3191-0001252-00" at bounding box center [402, 150] width 115 height 6
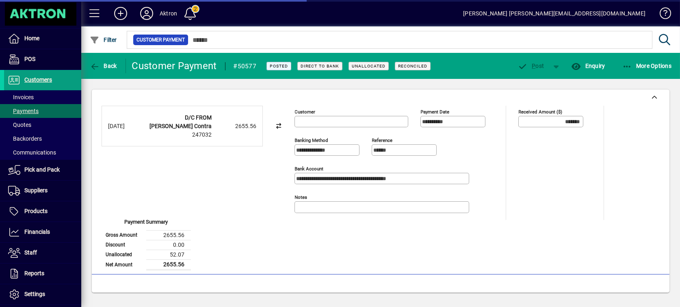
type input "**********"
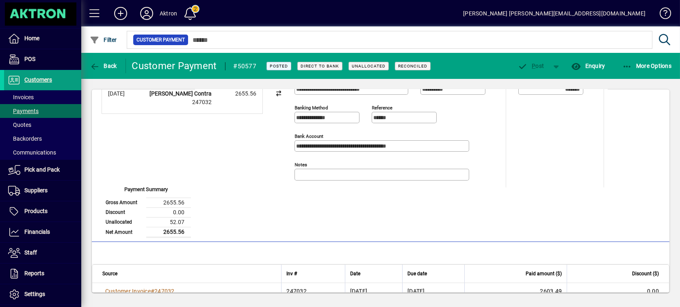
scroll to position [45, 0]
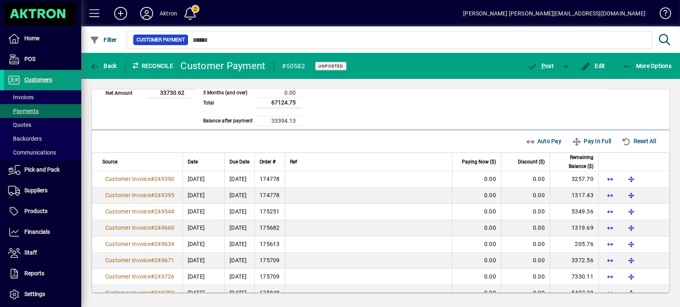
scroll to position [90, 0]
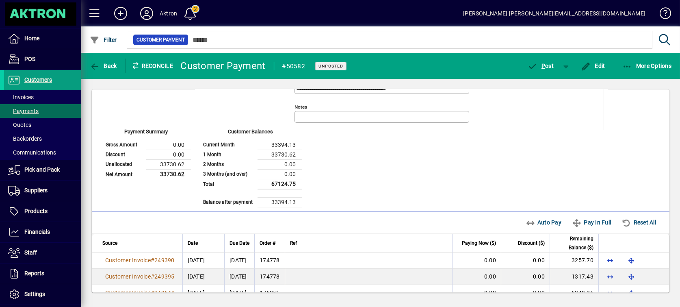
click at [615, 221] on div "Auto Pay Pay In Full Reset All" at bounding box center [592, 222] width 141 height 15
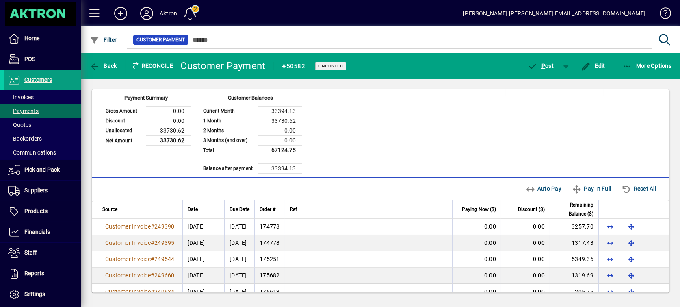
scroll to position [135, 0]
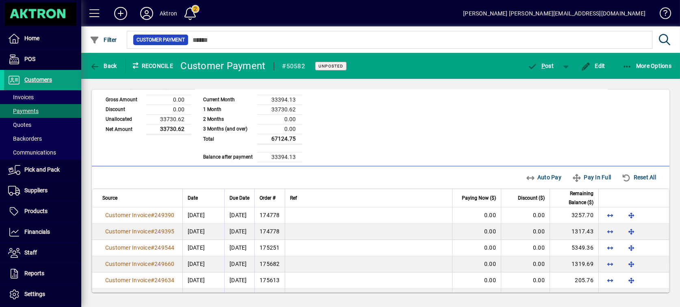
click at [510, 125] on div "**********" at bounding box center [380, 66] width 558 height 192
click at [534, 176] on div "Auto Pay Pay In Full Reset All" at bounding box center [592, 177] width 141 height 15
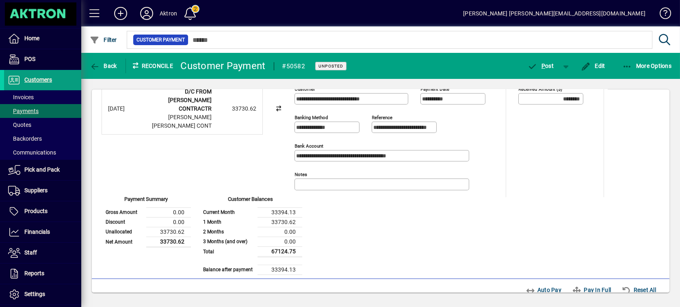
scroll to position [0, 0]
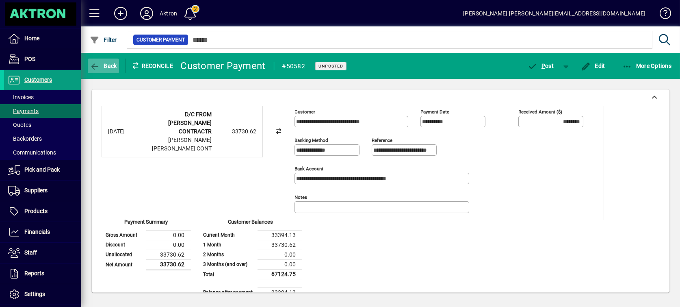
click at [98, 68] on icon "button" at bounding box center [95, 67] width 10 height 8
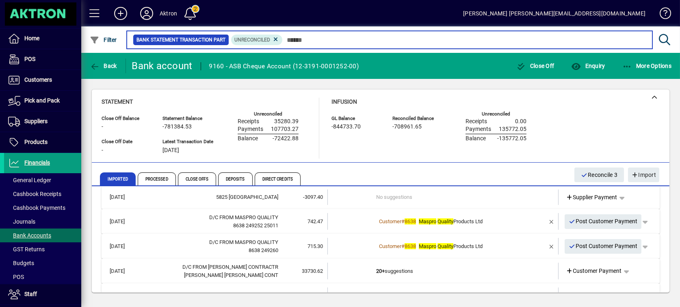
scroll to position [90, 0]
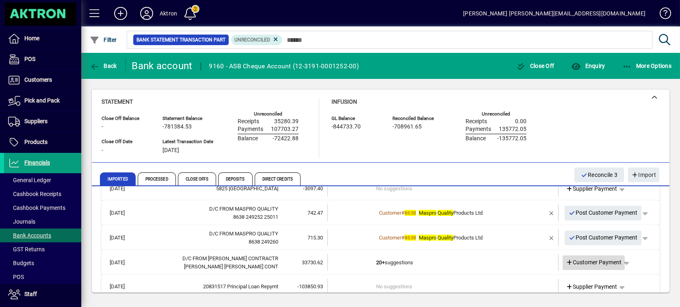
click at [566, 262] on icon at bounding box center [569, 262] width 7 height 6
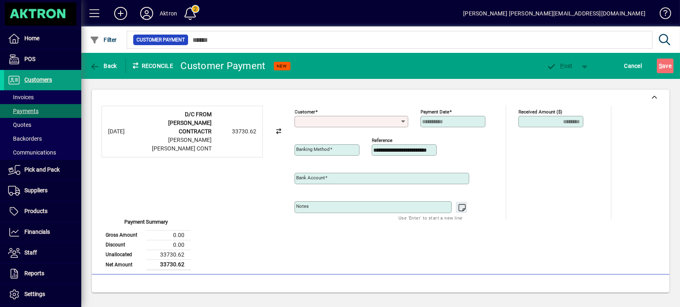
type input "**********"
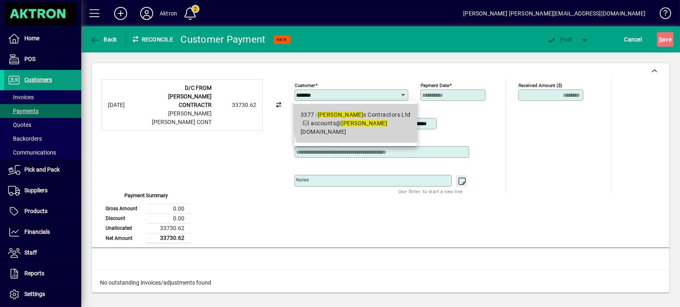
click at [357, 117] on div "3377 - Goodman s Contractors Ltd" at bounding box center [355, 114] width 110 height 9
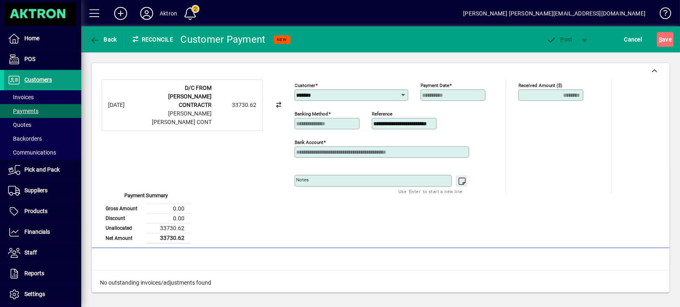
type input "**********"
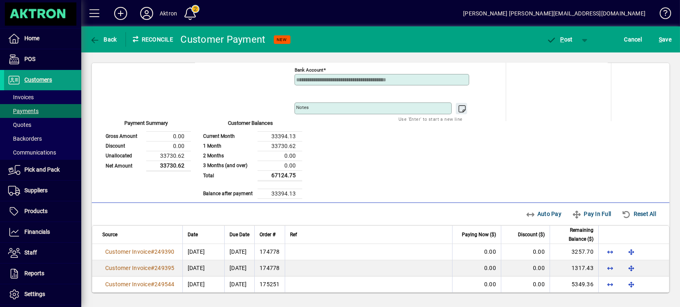
scroll to position [135, 0]
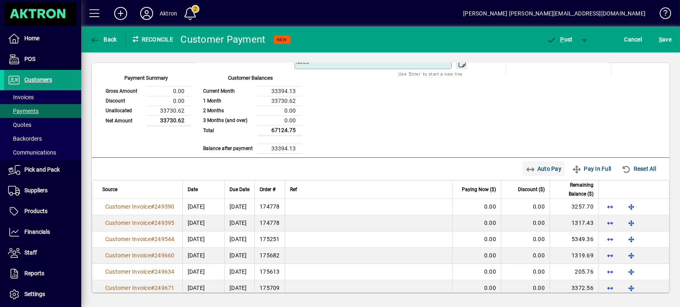
click at [538, 166] on span "Auto Pay" at bounding box center [543, 168] width 36 height 13
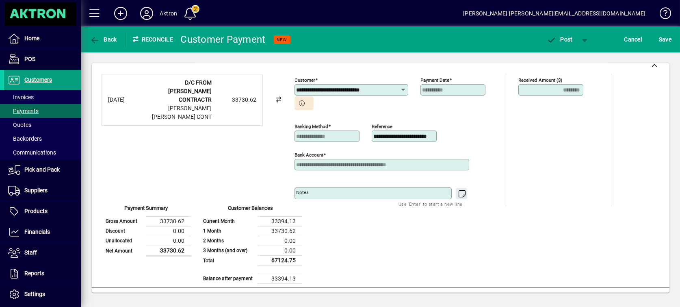
scroll to position [0, 0]
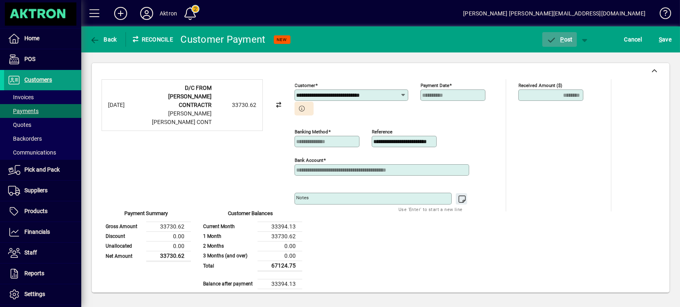
click at [566, 38] on span "P ost" at bounding box center [559, 39] width 26 height 6
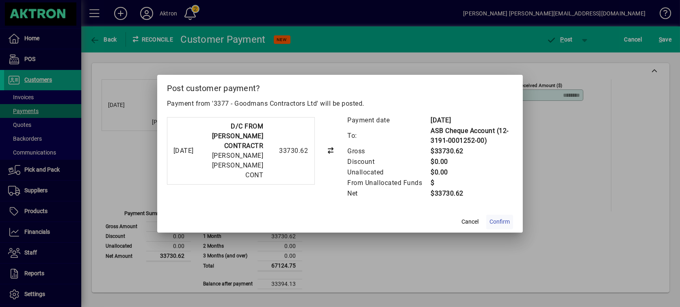
click at [498, 226] on span "Confirm" at bounding box center [499, 221] width 20 height 9
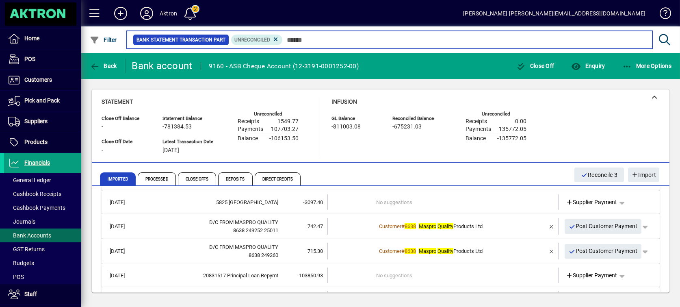
scroll to position [56, 0]
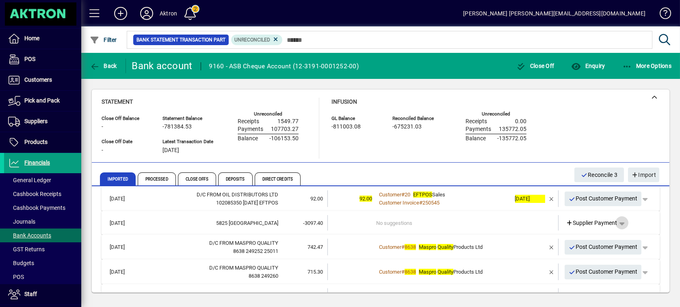
click at [617, 220] on span "button" at bounding box center [621, 222] width 19 height 19
click at [617, 220] on div at bounding box center [340, 153] width 680 height 307
click at [639, 201] on span "button" at bounding box center [644, 198] width 19 height 19
click at [638, 198] on div at bounding box center [340, 153] width 680 height 307
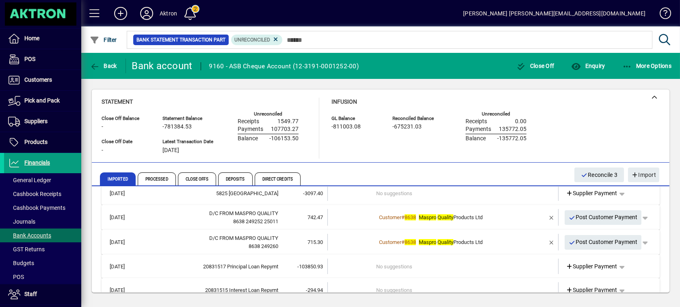
scroll to position [101, 0]
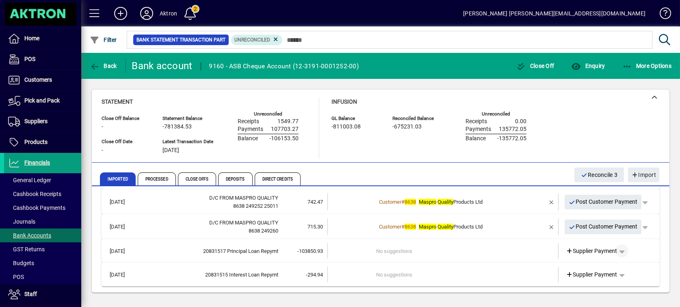
click at [620, 247] on span "button" at bounding box center [621, 250] width 19 height 19
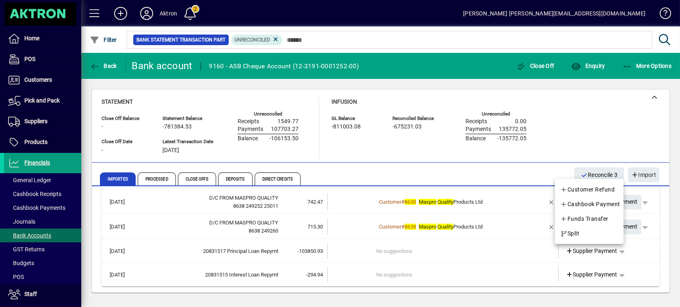
click at [616, 250] on div at bounding box center [340, 153] width 680 height 307
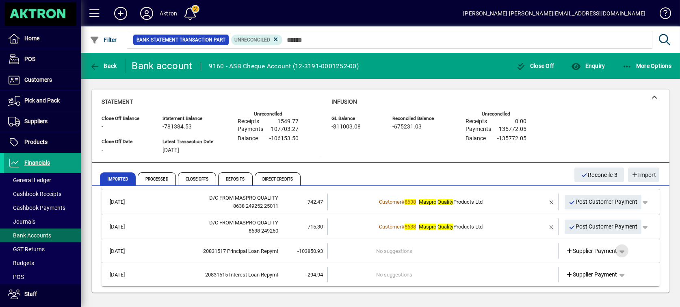
click at [616, 250] on span "button" at bounding box center [621, 250] width 19 height 19
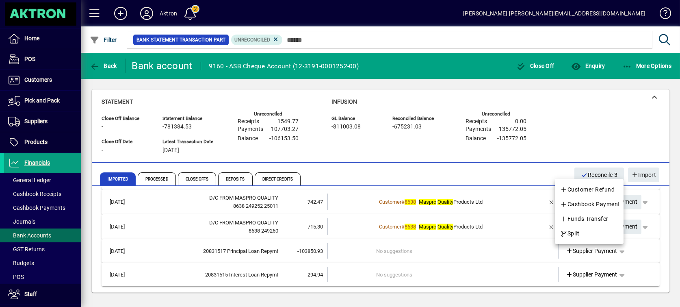
click at [594, 123] on div at bounding box center [340, 153] width 680 height 307
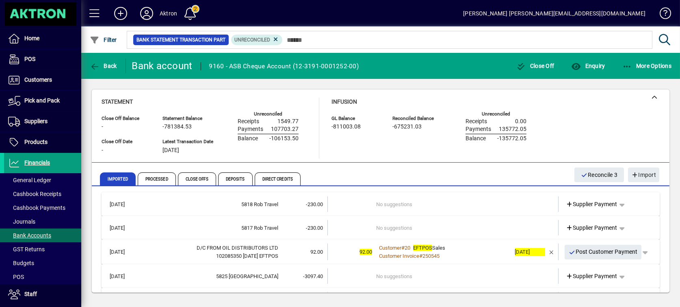
scroll to position [0, 0]
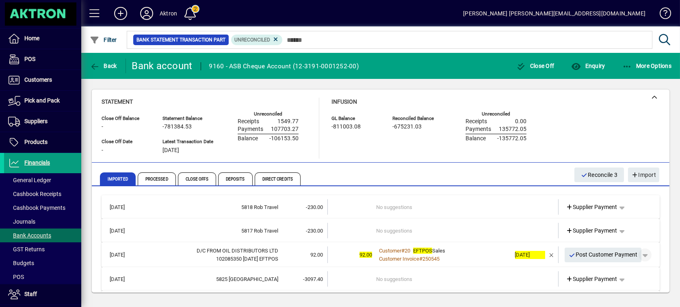
click at [639, 255] on span "button" at bounding box center [644, 254] width 19 height 19
click at [639, 255] on div at bounding box center [340, 153] width 680 height 307
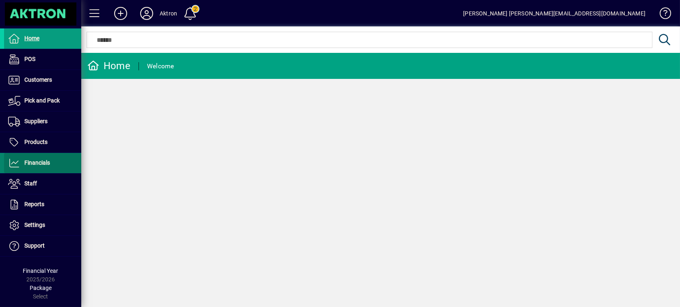
click at [39, 163] on span "Financials" at bounding box center [37, 162] width 26 height 6
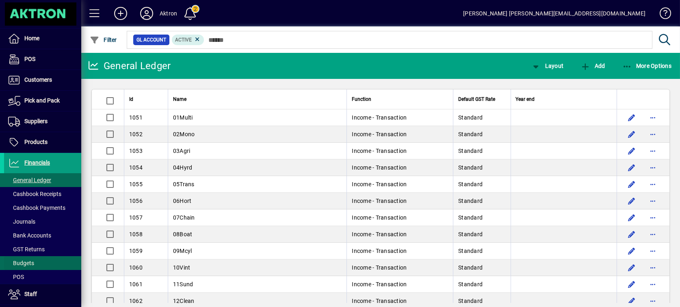
click at [31, 262] on span "Budgets" at bounding box center [21, 262] width 26 height 6
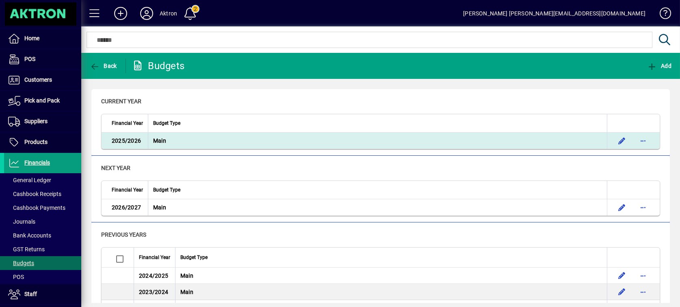
click at [210, 142] on td "Main" at bounding box center [377, 140] width 459 height 16
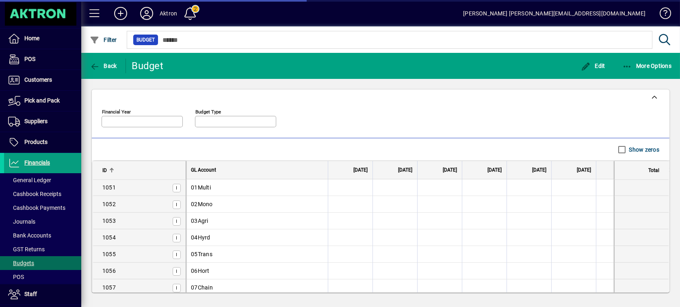
type input "*********"
type input "****"
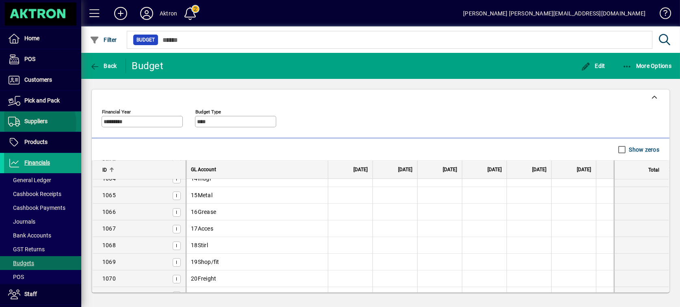
click at [38, 123] on span "Suppliers" at bounding box center [35, 121] width 23 height 6
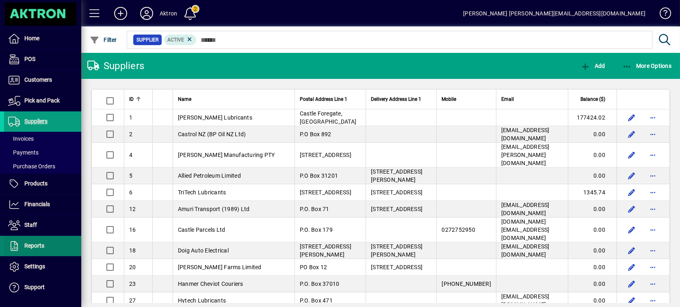
click at [31, 242] on span "Reports" at bounding box center [34, 245] width 20 height 6
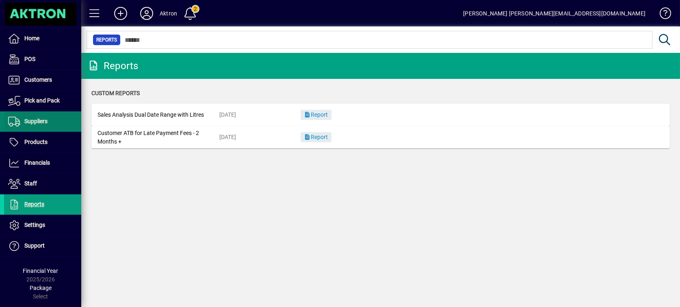
click at [36, 122] on span "Suppliers" at bounding box center [35, 121] width 23 height 6
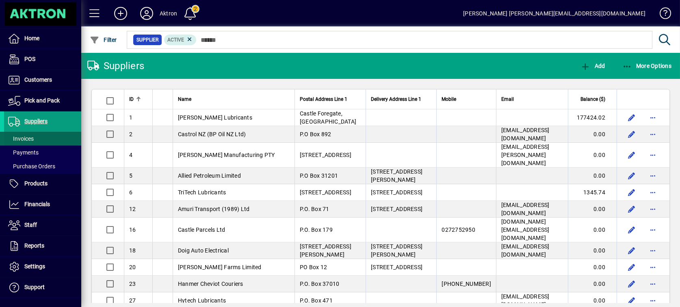
click at [30, 132] on span at bounding box center [42, 138] width 77 height 19
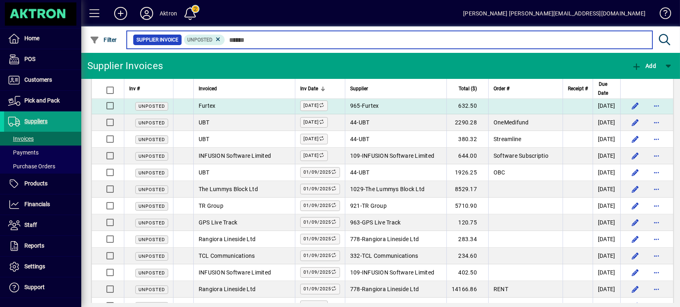
scroll to position [90, 0]
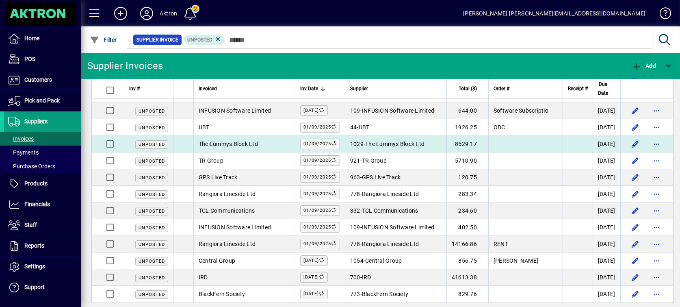
click at [225, 144] on span "The Lummys Block Ltd" at bounding box center [228, 143] width 59 height 6
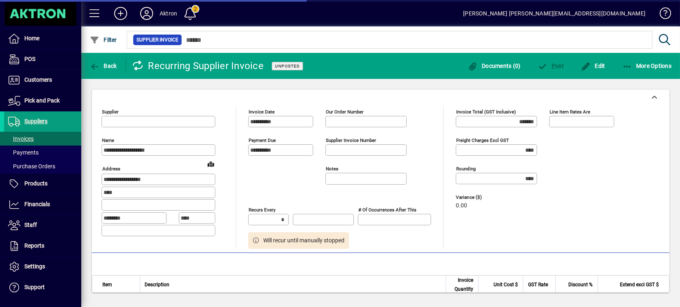
type input "********"
type input "**********"
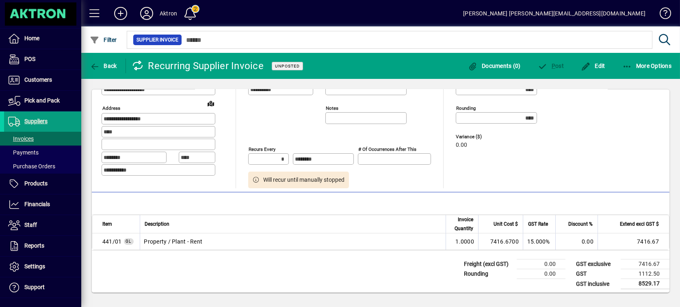
scroll to position [63, 0]
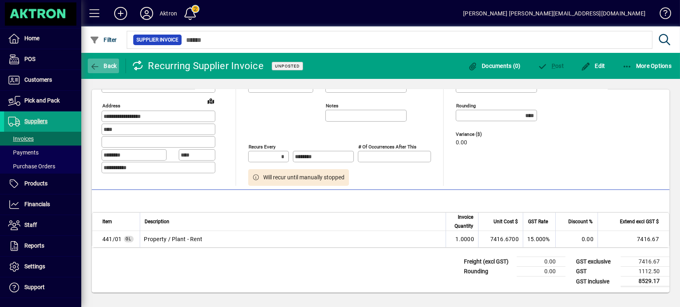
click at [97, 65] on icon "button" at bounding box center [95, 67] width 10 height 8
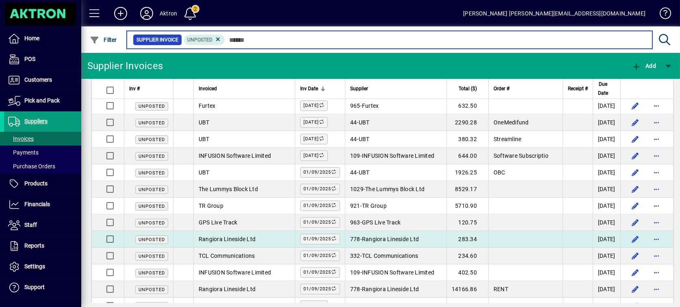
scroll to position [90, 0]
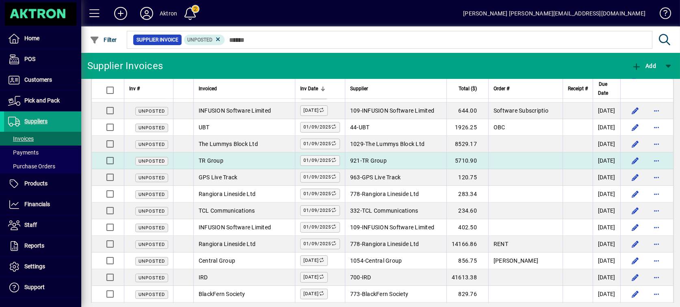
click at [264, 160] on td "TR Group" at bounding box center [243, 160] width 101 height 17
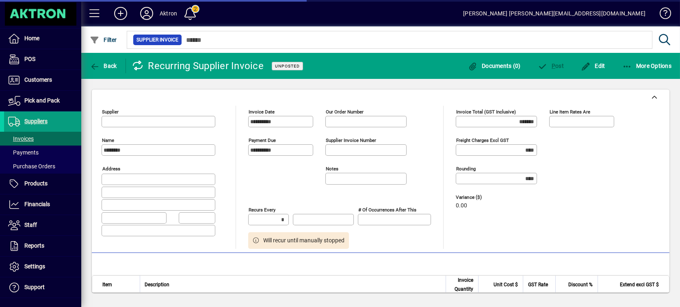
type input "********"
type input "**********"
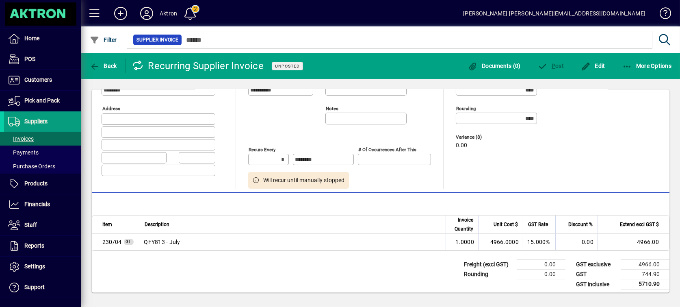
scroll to position [63, 0]
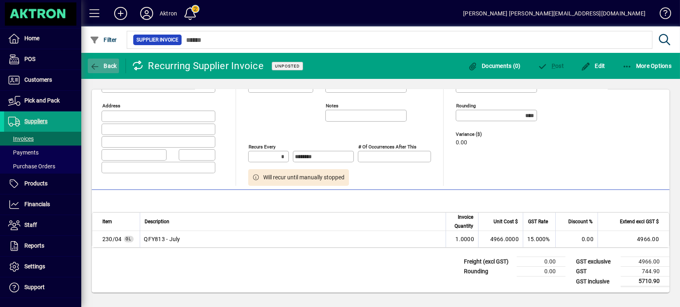
click at [102, 68] on span "Back" at bounding box center [103, 66] width 27 height 6
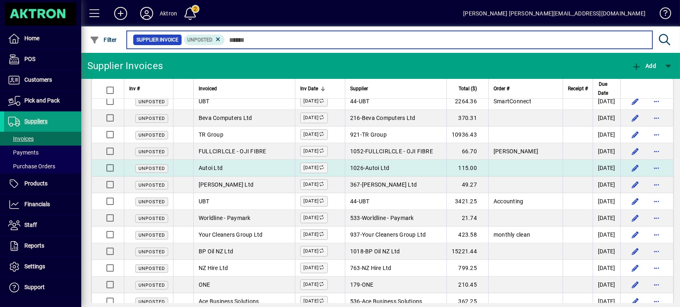
scroll to position [361, 0]
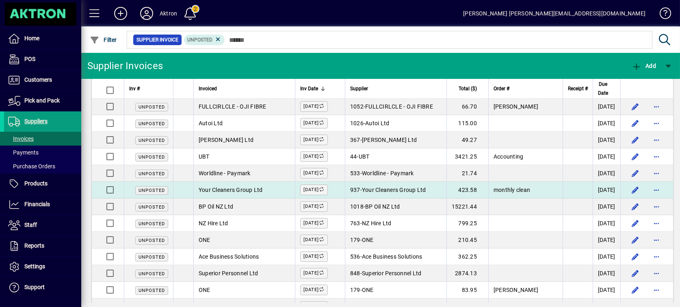
click at [264, 192] on td "Your Cleaners Group Ltd" at bounding box center [243, 189] width 101 height 17
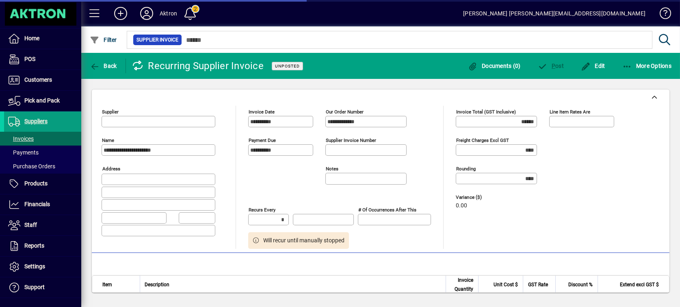
type input "********"
type input "**********"
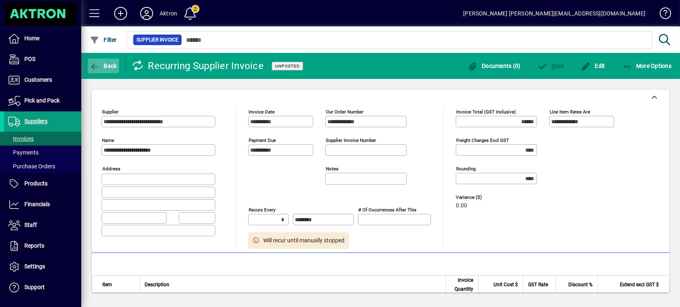
click at [94, 64] on icon "button" at bounding box center [95, 67] width 10 height 8
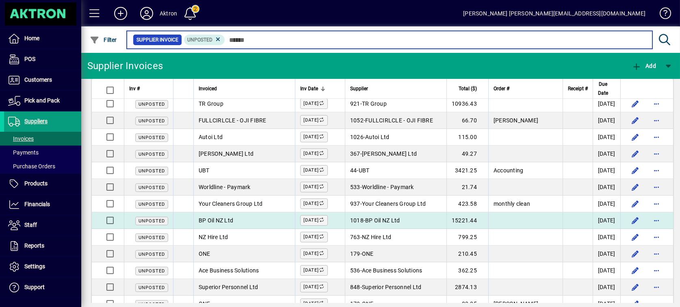
scroll to position [361, 0]
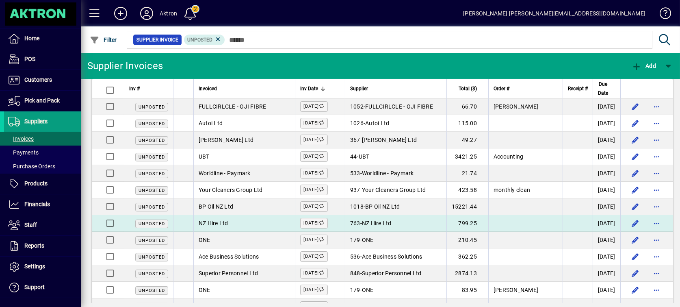
click at [243, 223] on td "NZ Hire Ltd" at bounding box center [243, 223] width 101 height 17
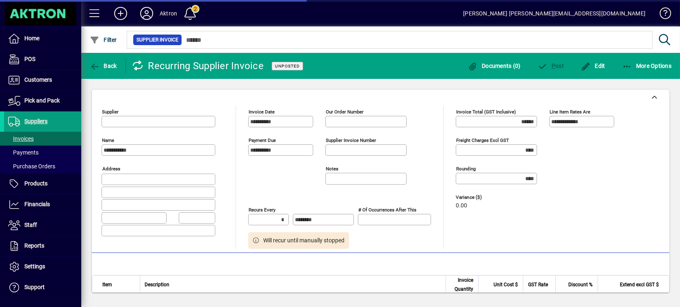
type input "**********"
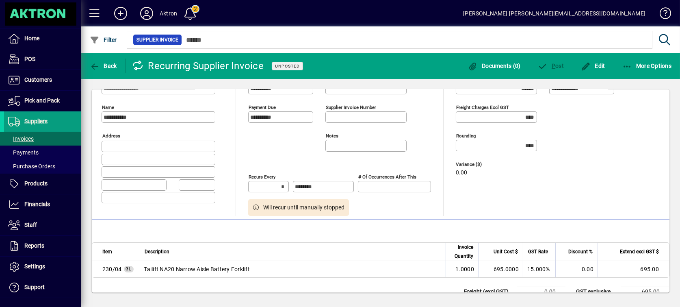
scroll to position [63, 0]
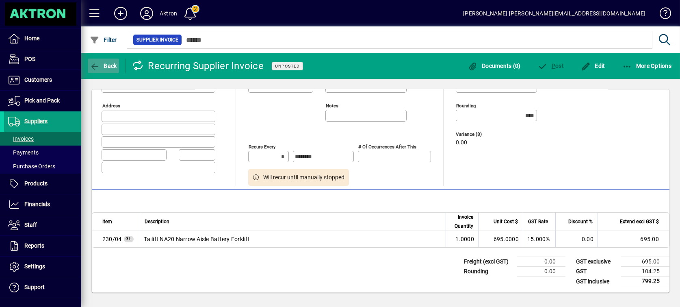
click at [103, 67] on span "Back" at bounding box center [103, 66] width 27 height 6
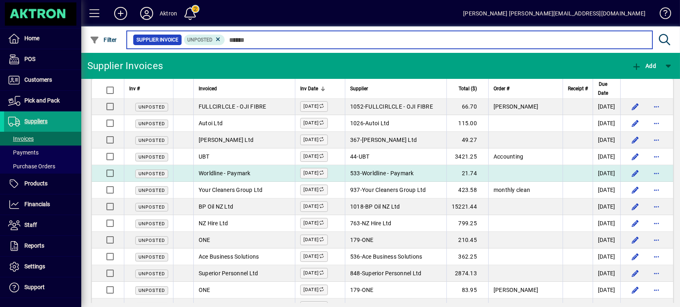
scroll to position [380, 0]
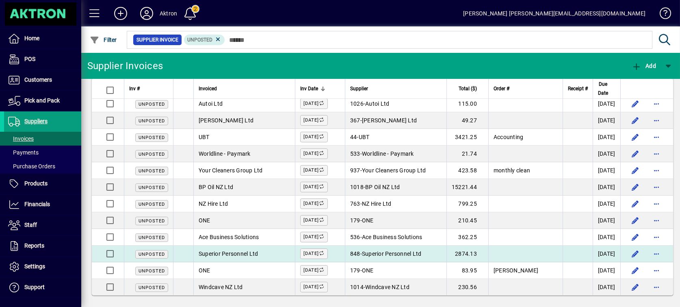
click at [246, 250] on span "Superior Personnel Ltd" at bounding box center [229, 253] width 60 height 6
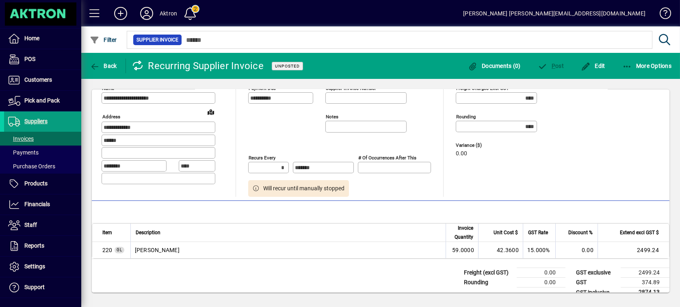
scroll to position [63, 0]
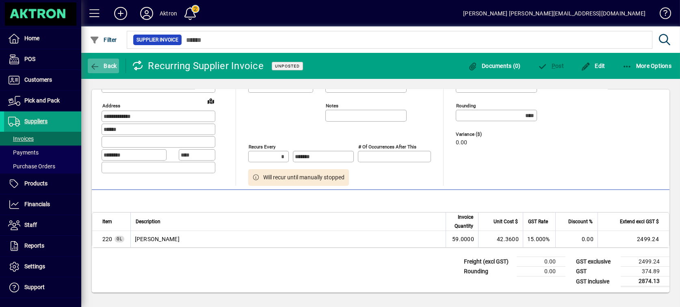
click at [89, 68] on span "button" at bounding box center [103, 65] width 31 height 19
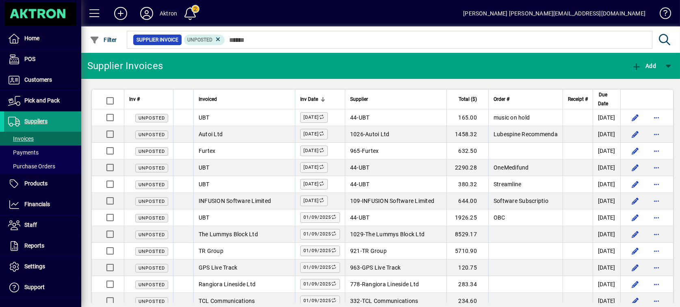
click at [36, 122] on span "Suppliers" at bounding box center [35, 121] width 23 height 6
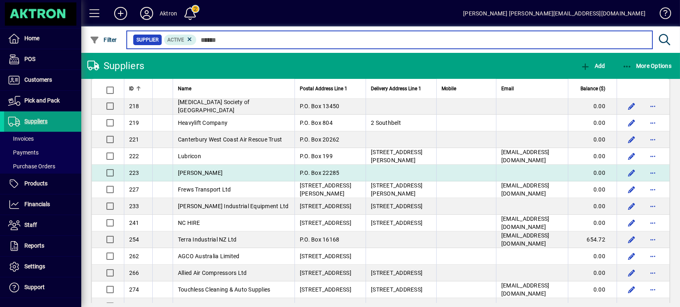
scroll to position [1082, 0]
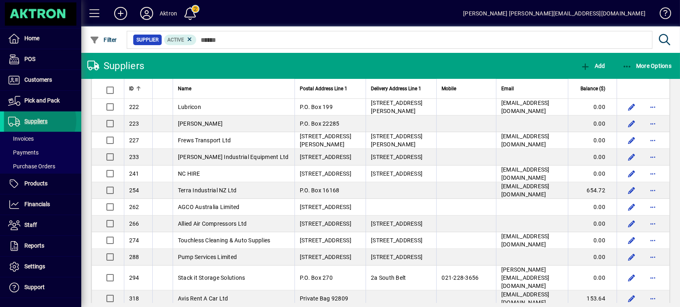
click at [37, 120] on span "Suppliers" at bounding box center [35, 121] width 23 height 6
click at [105, 41] on span "Filter" at bounding box center [103, 40] width 27 height 6
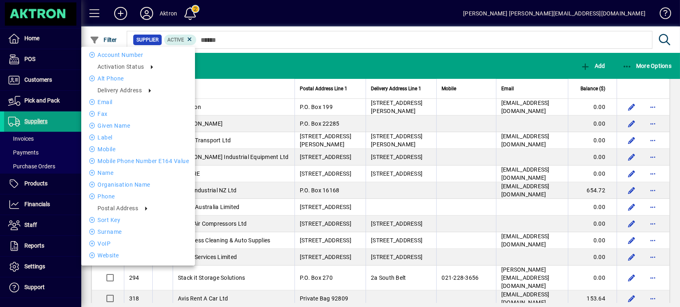
click at [296, 43] on div at bounding box center [340, 153] width 680 height 307
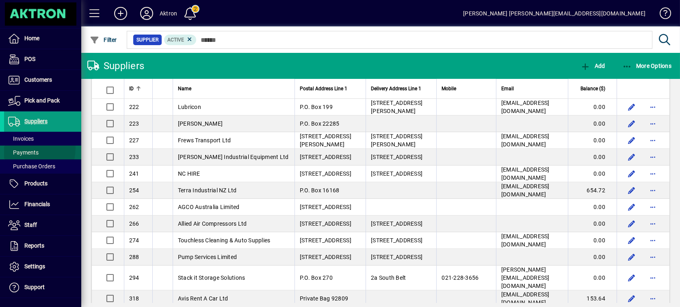
click at [21, 148] on span "Payments" at bounding box center [21, 152] width 35 height 9
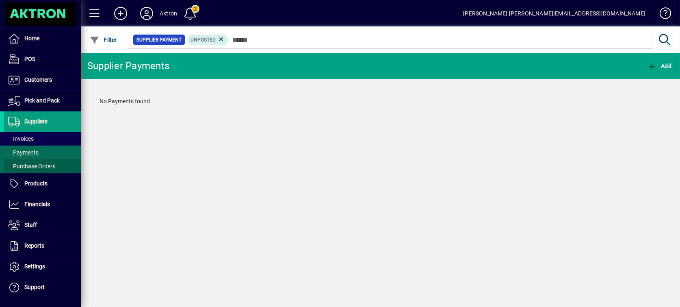
click at [48, 167] on span "Purchase Orders" at bounding box center [31, 166] width 47 height 6
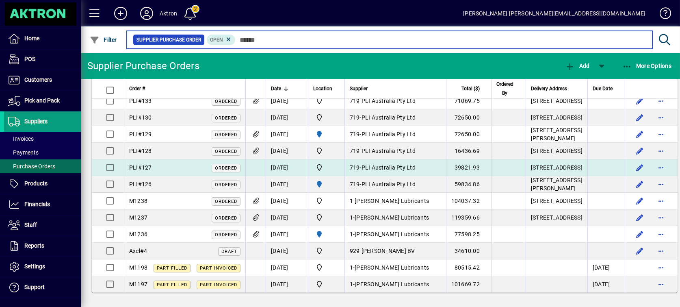
scroll to position [1536, 0]
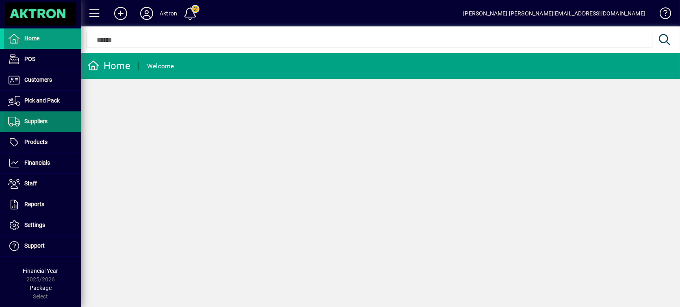
click at [31, 118] on span "Suppliers" at bounding box center [35, 121] width 23 height 6
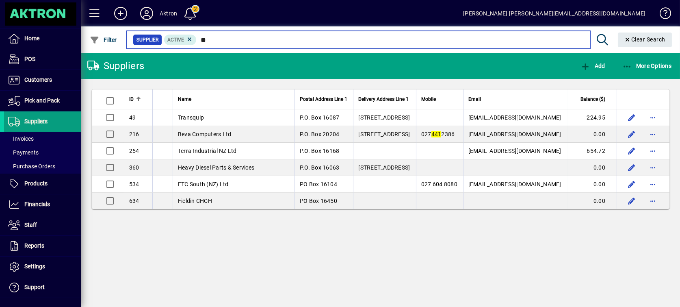
type input "*"
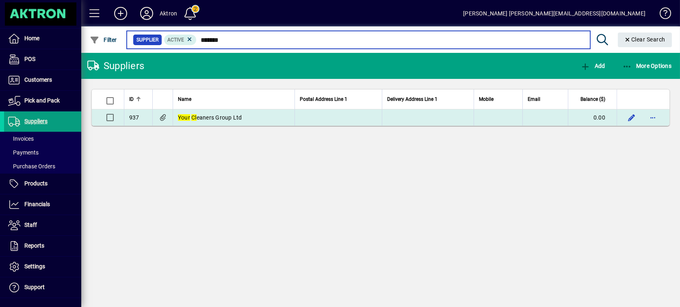
type input "*******"
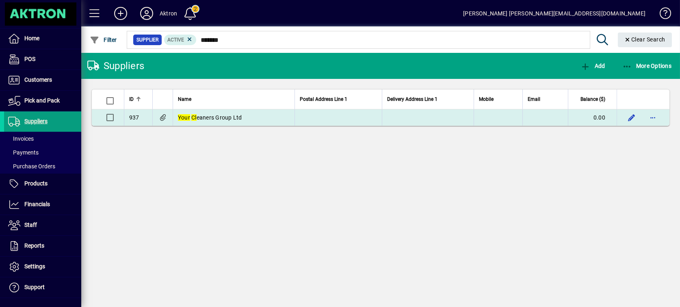
click at [199, 117] on span "Your Cl eaners Group Ltd" at bounding box center [210, 117] width 64 height 6
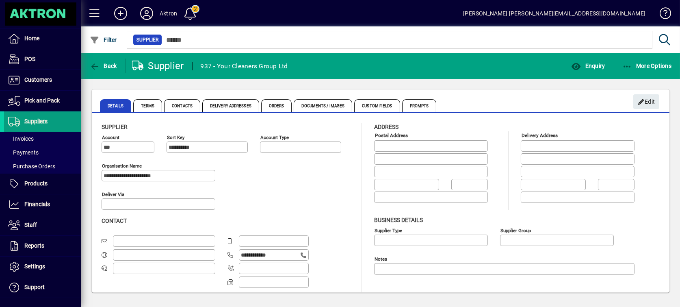
type input "**********"
click at [586, 55] on mat-toolbar-row "Back Supplier 937 - Your Cleaners Group Ltd Enquiry More Options" at bounding box center [380, 66] width 598 height 26
click at [593, 71] on span "button" at bounding box center [588, 65] width 38 height 19
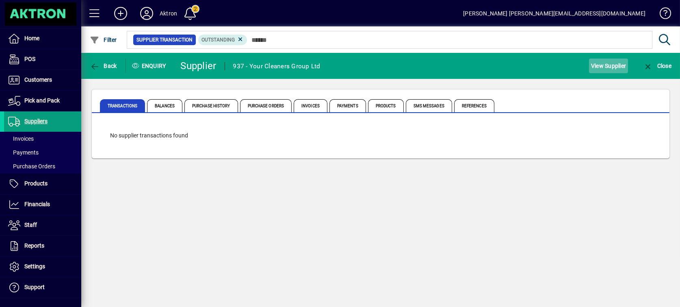
click at [605, 62] on span "View Supplier" at bounding box center [608, 65] width 35 height 13
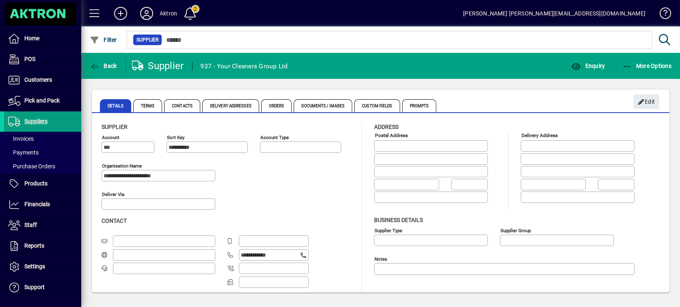
type input "**********"
click at [594, 63] on span "Enquiry" at bounding box center [588, 66] width 34 height 6
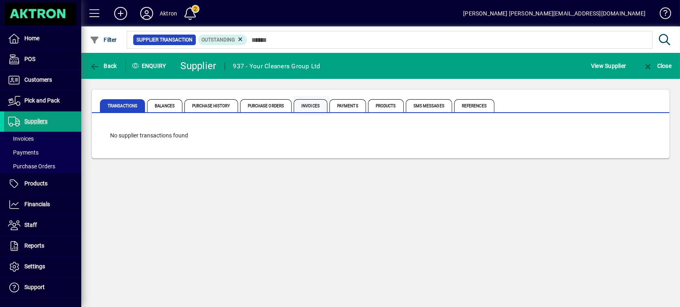
click at [313, 106] on span "Invoices" at bounding box center [311, 105] width 34 height 13
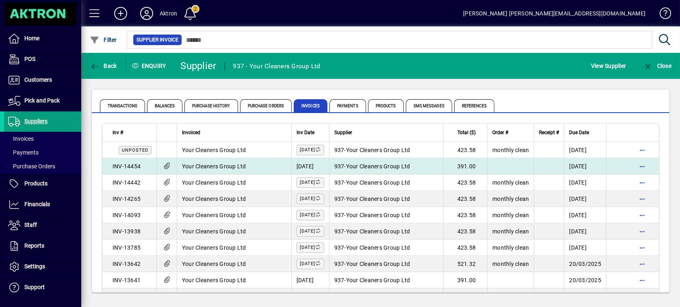
click at [213, 161] on td "Your Cleaners Group Ltd" at bounding box center [234, 166] width 114 height 16
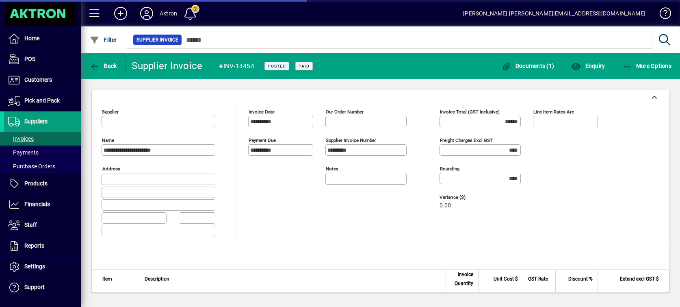
type input "**********"
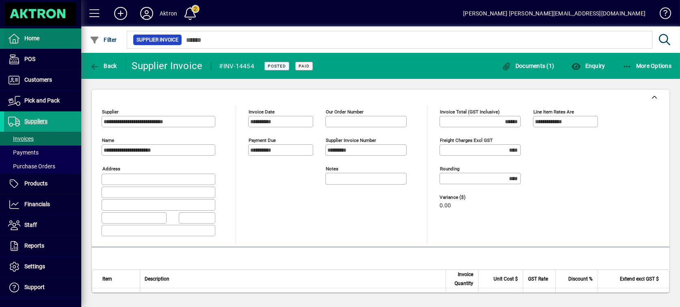
click at [25, 37] on span "Home" at bounding box center [31, 38] width 15 height 6
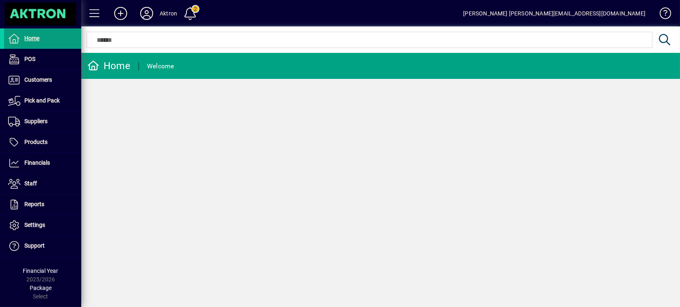
click at [35, 13] on div at bounding box center [40, 13] width 76 height 23
click at [188, 15] on span at bounding box center [190, 13] width 19 height 19
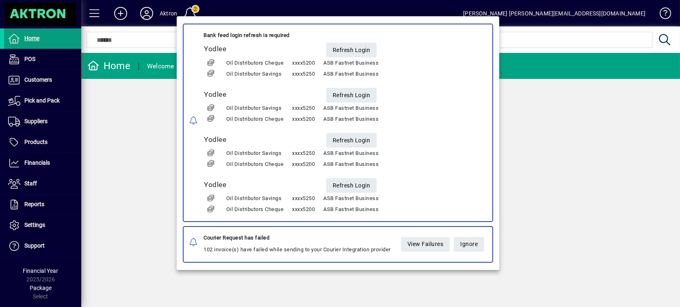
click at [164, 145] on div at bounding box center [340, 153] width 680 height 307
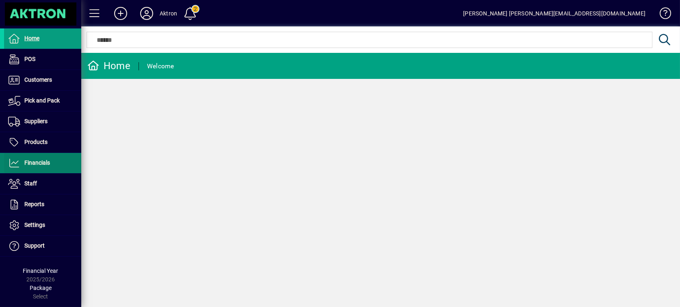
click at [45, 162] on span "Financials" at bounding box center [37, 162] width 26 height 6
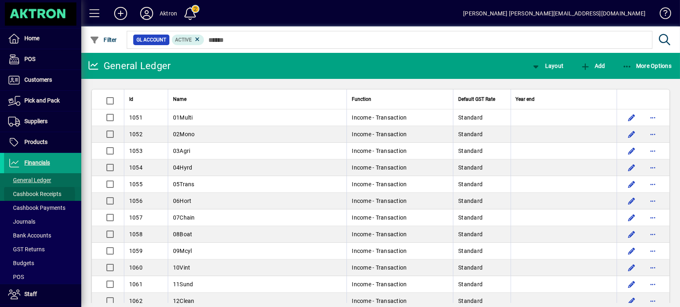
click at [34, 194] on span "Cashbook Receipts" at bounding box center [34, 193] width 53 height 6
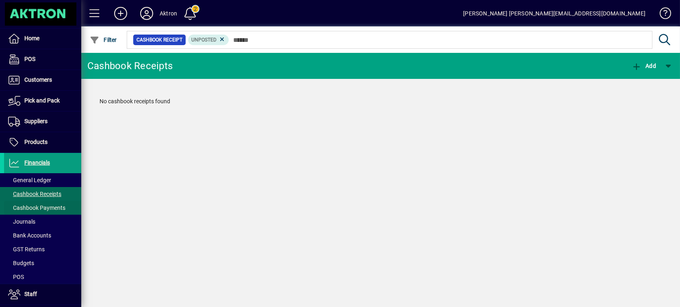
click at [39, 204] on span "Cashbook Payments" at bounding box center [36, 207] width 57 height 6
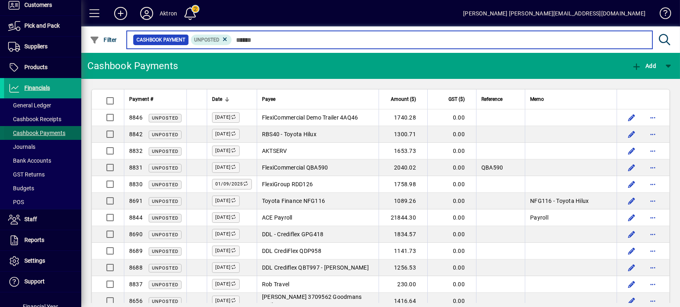
scroll to position [90, 0]
